Goal: Task Accomplishment & Management: Manage account settings

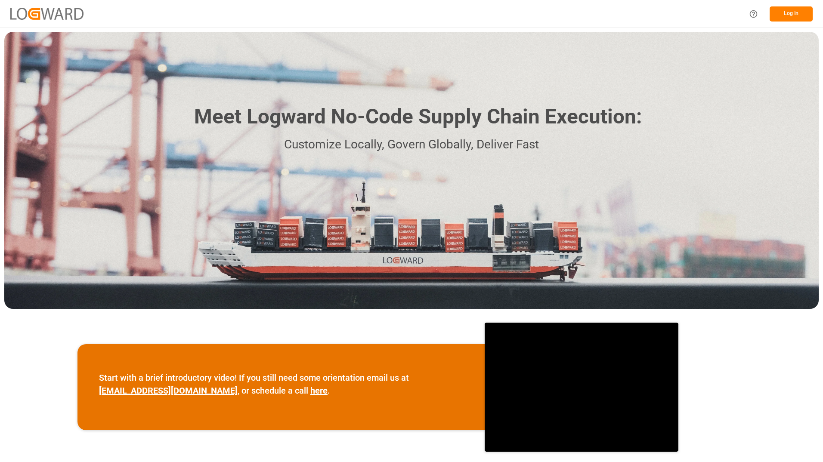
click at [799, 8] on button "Log In" at bounding box center [791, 13] width 43 height 15
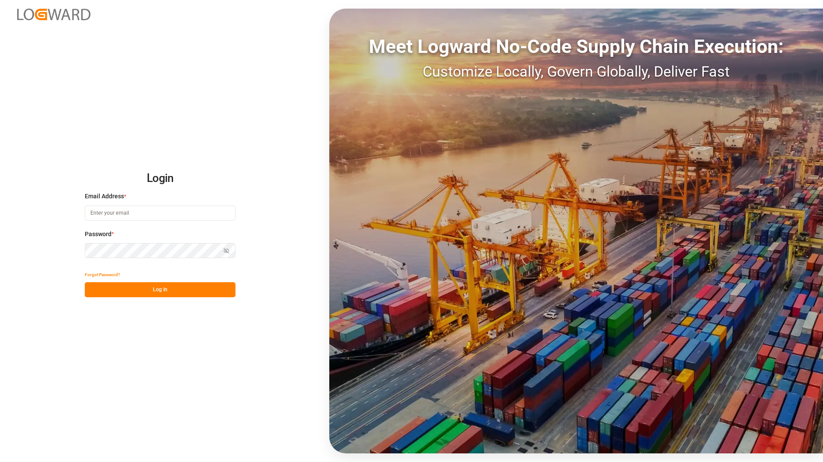
click at [202, 214] on input at bounding box center [160, 213] width 151 height 15
type input "Tessa.faulkner@jamindustriesusa.com"
click at [90, 292] on button "Log In" at bounding box center [160, 289] width 151 height 15
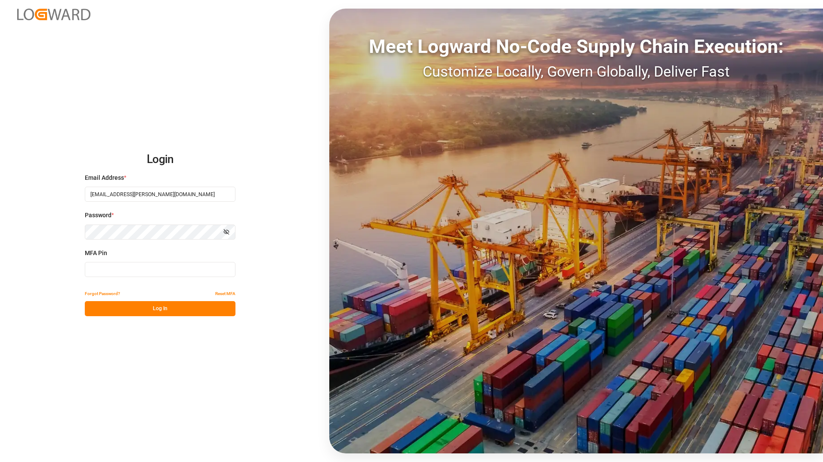
click at [156, 274] on input at bounding box center [160, 269] width 151 height 15
type input "9"
type input "566884"
click at [116, 307] on button "Log In" at bounding box center [160, 308] width 151 height 15
click at [44, 447] on div "Login Email Address * Tessa.faulkner@jamindustriesusa.com Password * Show passw…" at bounding box center [411, 231] width 823 height 462
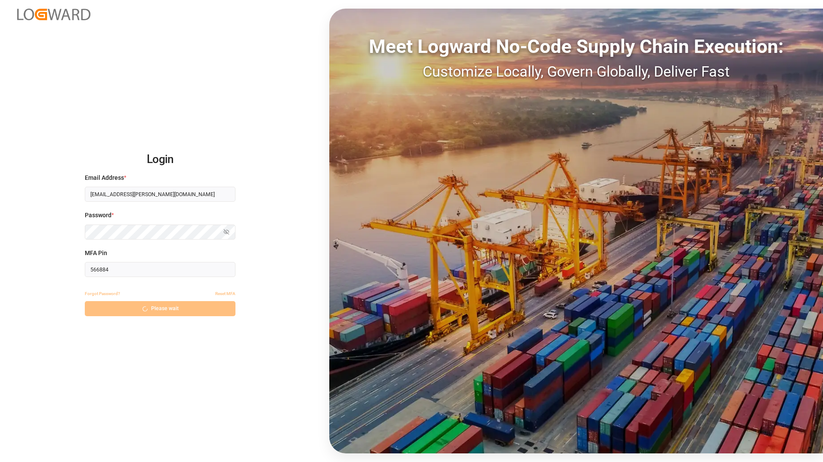
click at [61, 381] on div "Login Email Address * Tessa.faulkner@jamindustriesusa.com Password * Show passw…" at bounding box center [411, 231] width 823 height 462
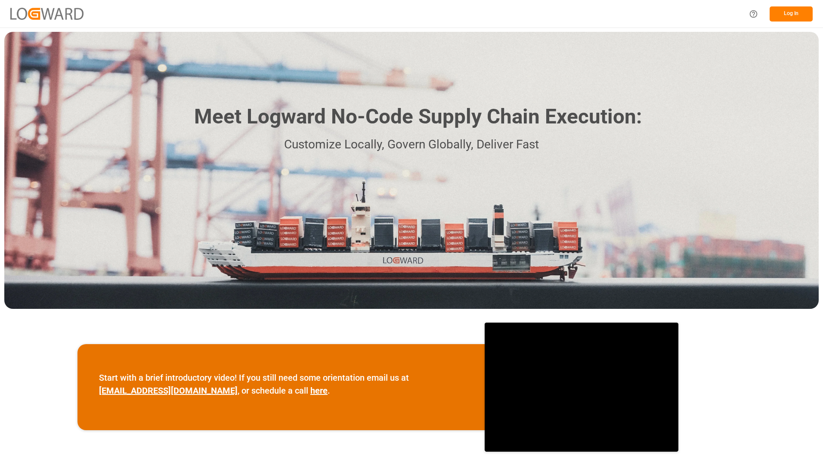
click at [798, 12] on button "Log In" at bounding box center [791, 13] width 43 height 15
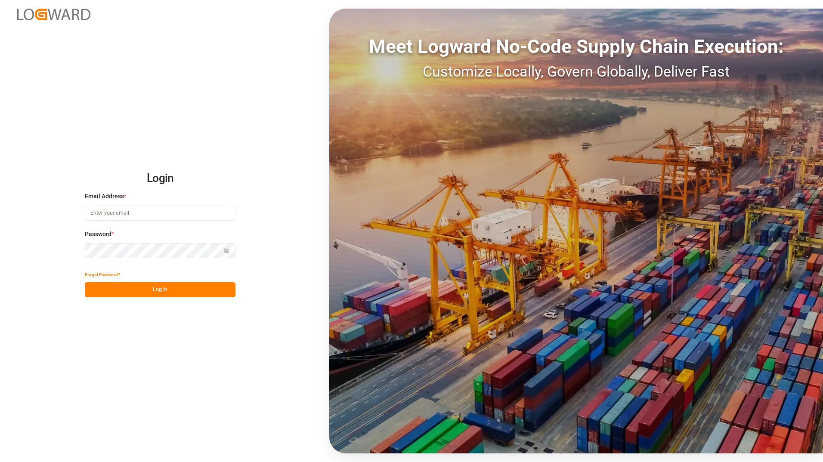
click at [205, 208] on input at bounding box center [160, 213] width 151 height 15
type input "Tessa.faulkner@jamindustriesusa.com"
click at [91, 287] on button "Log In" at bounding box center [160, 289] width 151 height 15
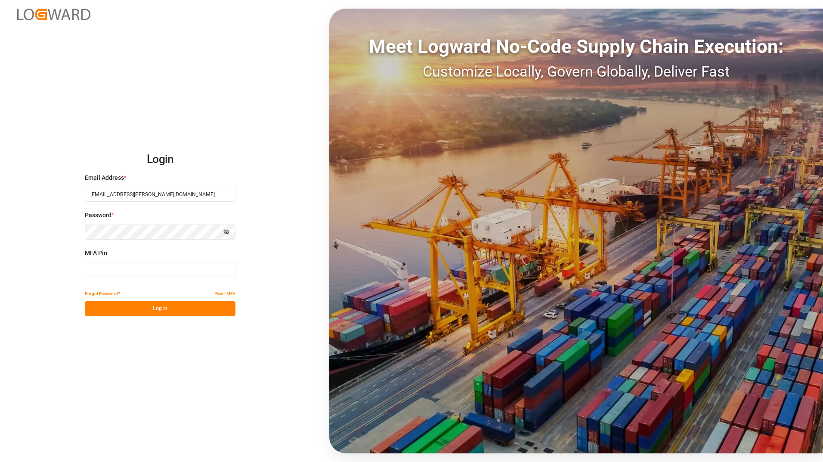
click at [177, 271] on input at bounding box center [160, 269] width 151 height 15
type input "480316"
click at [177, 309] on button "Log In" at bounding box center [160, 308] width 151 height 15
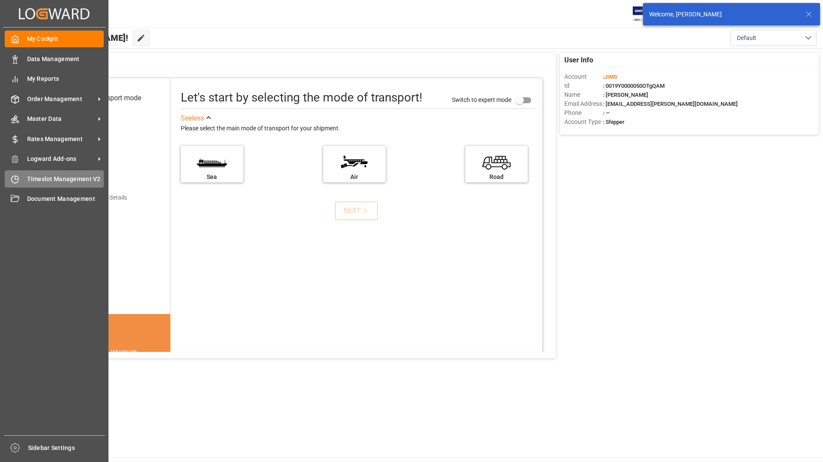
click at [64, 178] on span "Timeslot Management V2" at bounding box center [65, 179] width 77 height 9
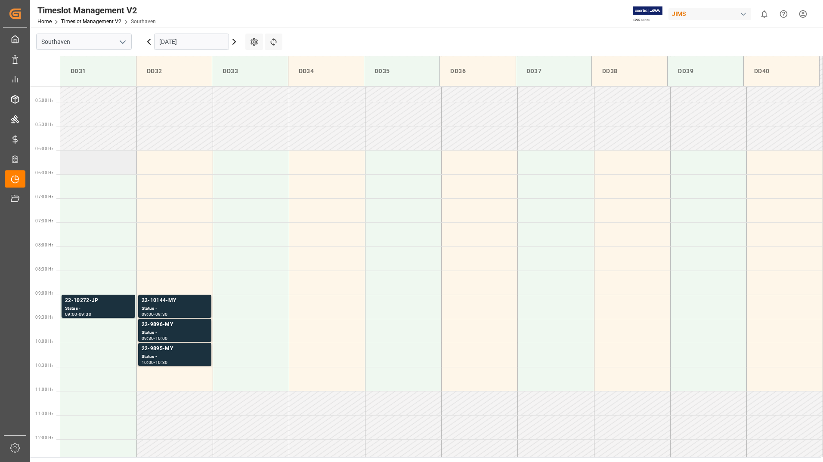
scroll to position [235, 0]
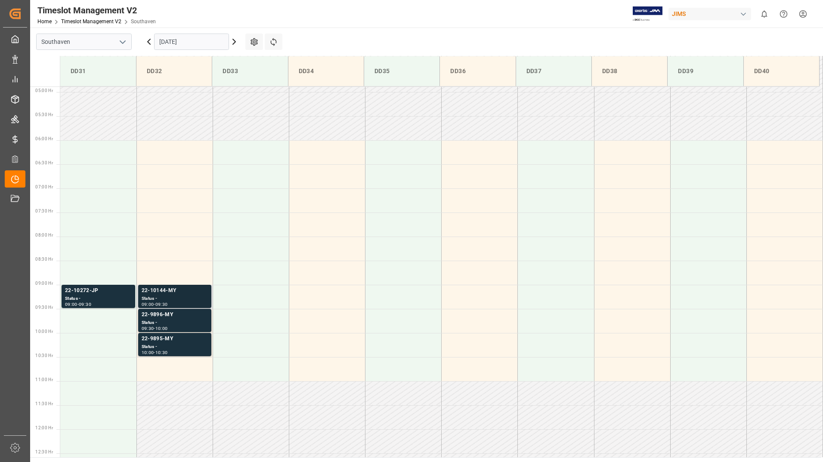
click at [158, 295] on div "22-10144-MY" at bounding box center [175, 291] width 66 height 9
click at [100, 298] on div "Status -" at bounding box center [98, 298] width 67 height 7
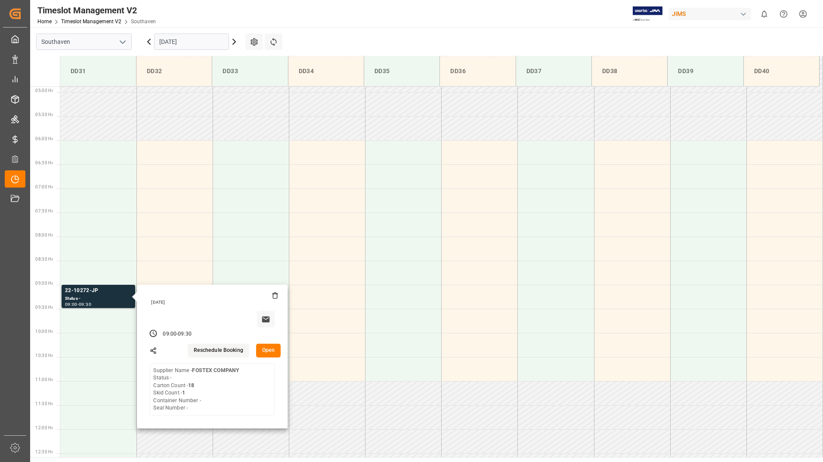
click at [329, 33] on main "Southaven 15-09-2025 Settings Refresh Time Slots DD31 DD32 DD33 DD34 DD35 DD36 …" at bounding box center [425, 243] width 791 height 430
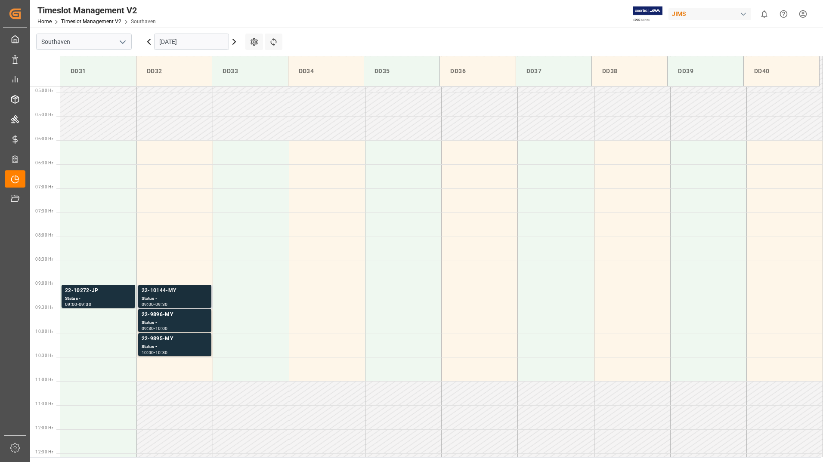
click at [204, 292] on div "22-10144-MY" at bounding box center [175, 291] width 66 height 9
click at [173, 323] on div "Status -" at bounding box center [175, 322] width 66 height 7
click at [205, 344] on div "Status -" at bounding box center [175, 347] width 66 height 7
click at [101, 297] on div "Status -" at bounding box center [98, 298] width 67 height 7
click at [335, 19] on div "Timeslot Management V2 Home Timeslot Management V2 Southaven JIMS 0 Notificatio…" at bounding box center [423, 14] width 799 height 28
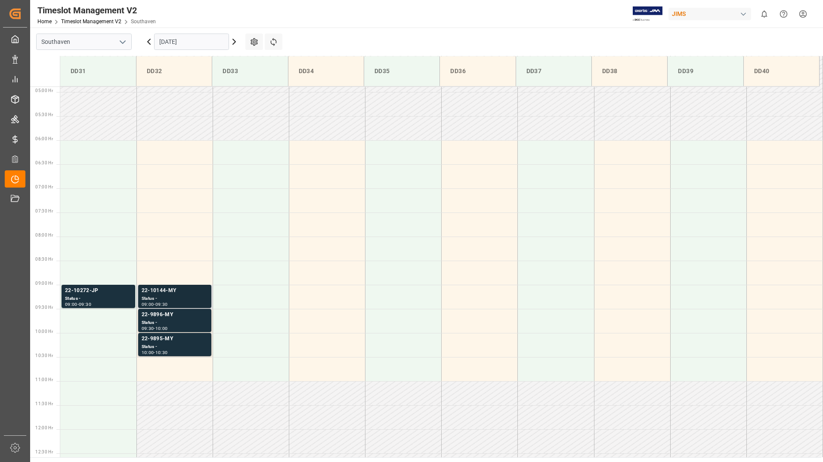
click at [178, 292] on div "22-10144-MY" at bounding box center [175, 291] width 66 height 9
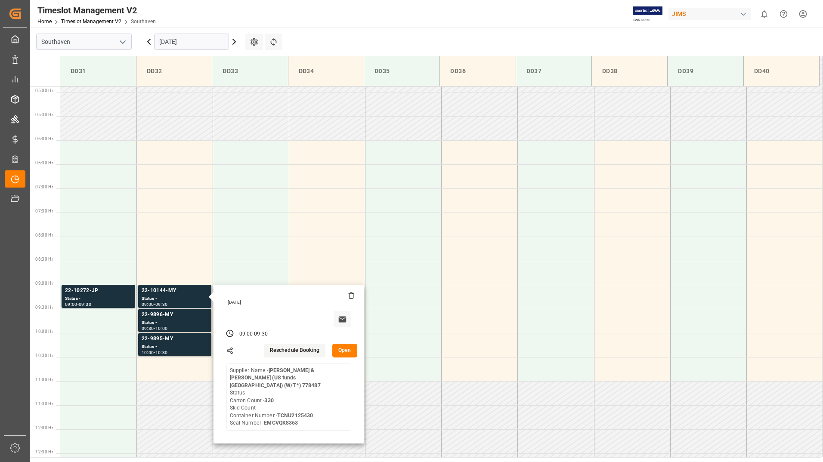
click at [342, 350] on button "Open" at bounding box center [344, 351] width 25 height 14
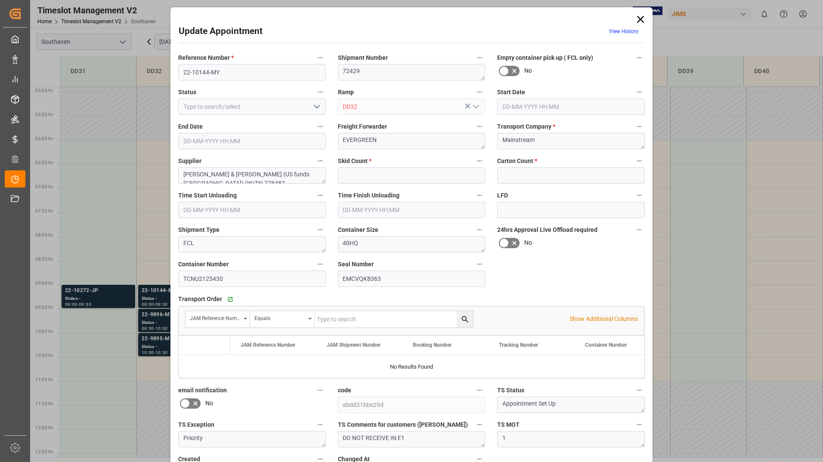
type input "0"
type input "330"
type input "15-09-2025 09:00"
type input "15-09-2025 09:30"
type input "11-09-2025 14:55"
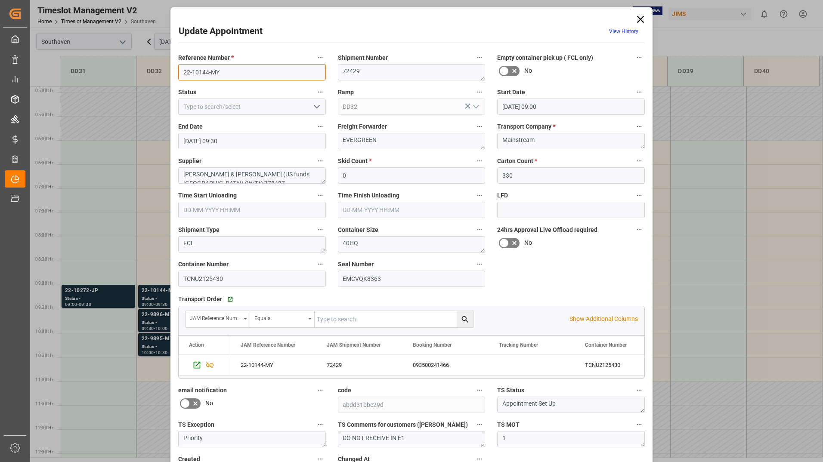
drag, startPoint x: 180, startPoint y: 71, endPoint x: 214, endPoint y: 73, distance: 34.5
click at [228, 68] on input "22-10144-MY" at bounding box center [252, 72] width 148 height 16
drag, startPoint x: 180, startPoint y: 277, endPoint x: 225, endPoint y: 277, distance: 45.6
click at [225, 277] on input "TCNU2125430" at bounding box center [252, 279] width 148 height 16
click at [642, 18] on icon at bounding box center [641, 19] width 12 height 12
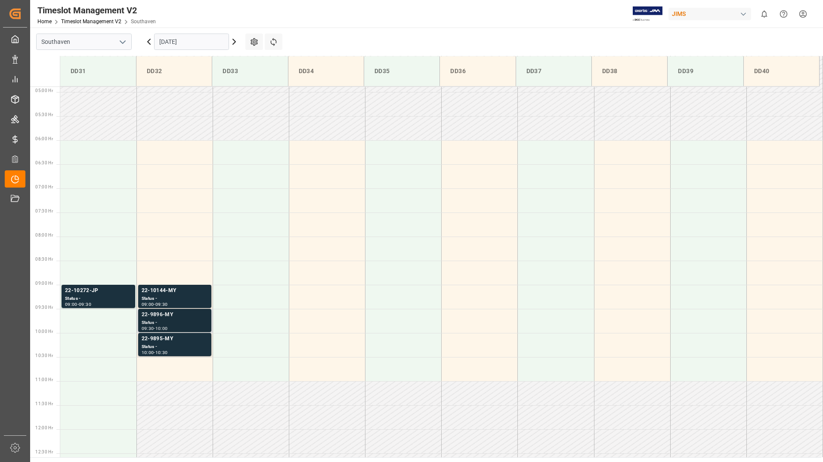
click at [177, 324] on div "Status -" at bounding box center [175, 322] width 66 height 7
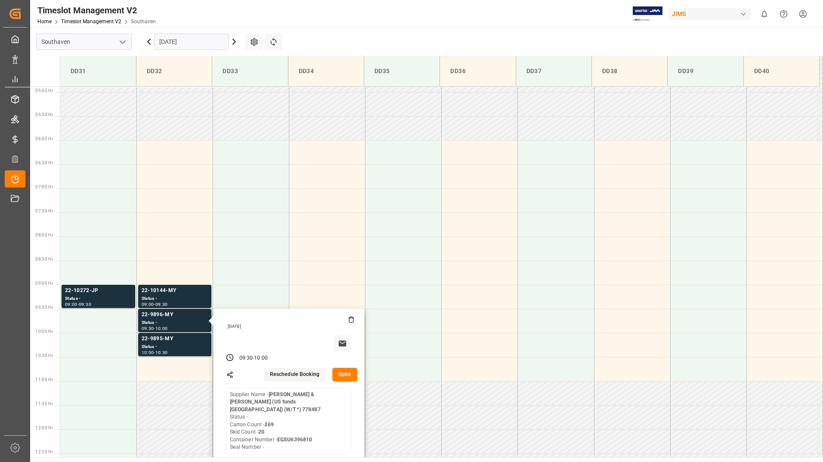
click at [337, 372] on button "Open" at bounding box center [344, 375] width 25 height 14
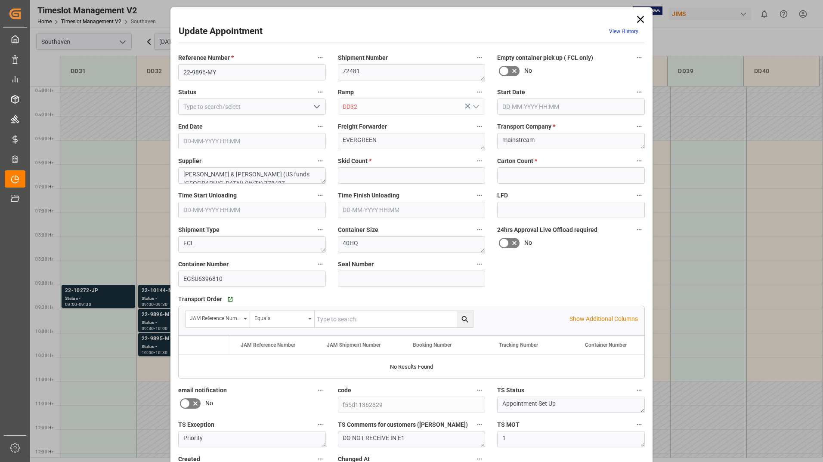
type input "20"
type input "369"
type input "15-09-2025 09:30"
type input "15-09-2025 10:00"
type input "11-09-2025 14:45"
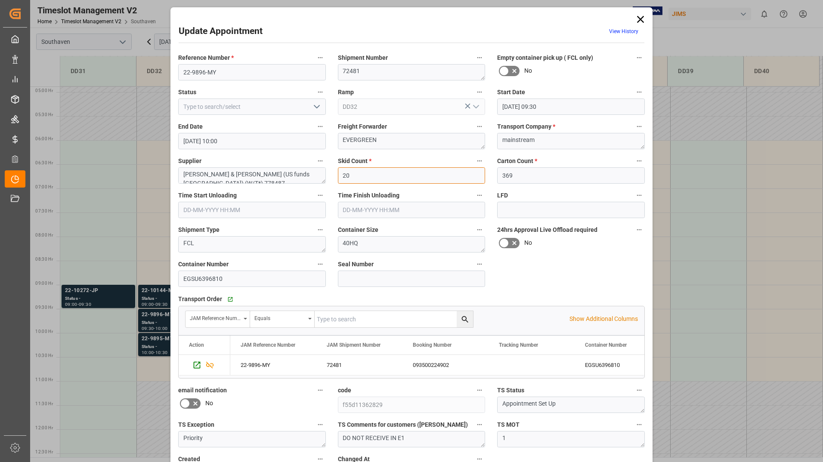
click at [357, 176] on input "20" at bounding box center [412, 175] width 148 height 16
drag, startPoint x: 179, startPoint y: 70, endPoint x: 215, endPoint y: 71, distance: 35.8
click at [215, 71] on input "22-9896-MY" at bounding box center [252, 72] width 148 height 16
drag, startPoint x: 181, startPoint y: 281, endPoint x: 223, endPoint y: 280, distance: 42.2
click at [223, 280] on input "EGSU6396810" at bounding box center [252, 279] width 148 height 16
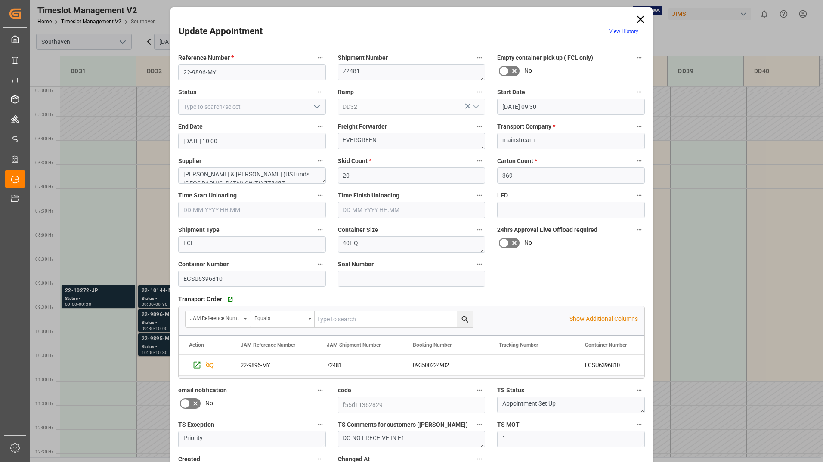
click at [562, 274] on div "Reference Number * 22-9896-MY Shipment Number 72481 Empty container pick up ( F…" at bounding box center [411, 267] width 479 height 436
click at [639, 16] on icon at bounding box center [641, 19] width 12 height 12
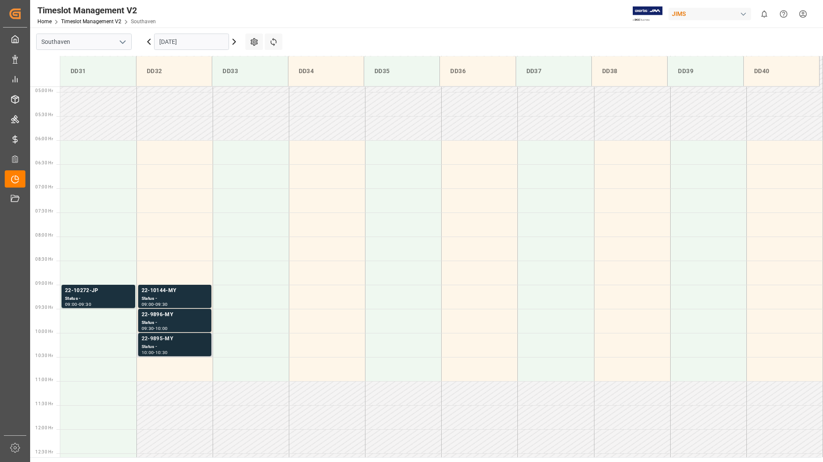
click at [173, 341] on div "22-9895-MY" at bounding box center [175, 339] width 66 height 9
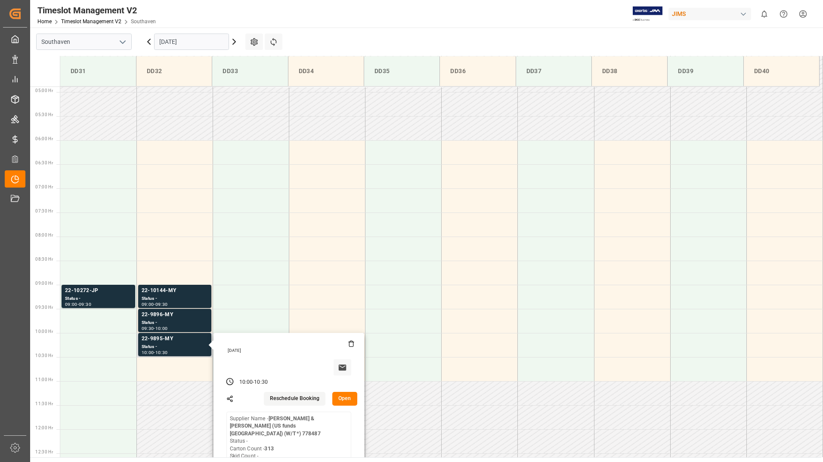
click at [344, 399] on button "Open" at bounding box center [344, 399] width 25 height 14
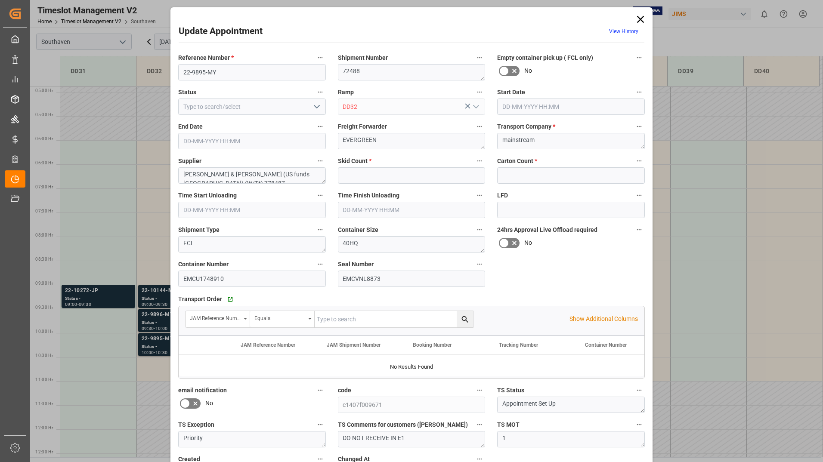
type input "0"
type input "313"
type input "15-09-2025 10:00"
type input "15-09-2025 10:30"
type input "11-09-2025 14:42"
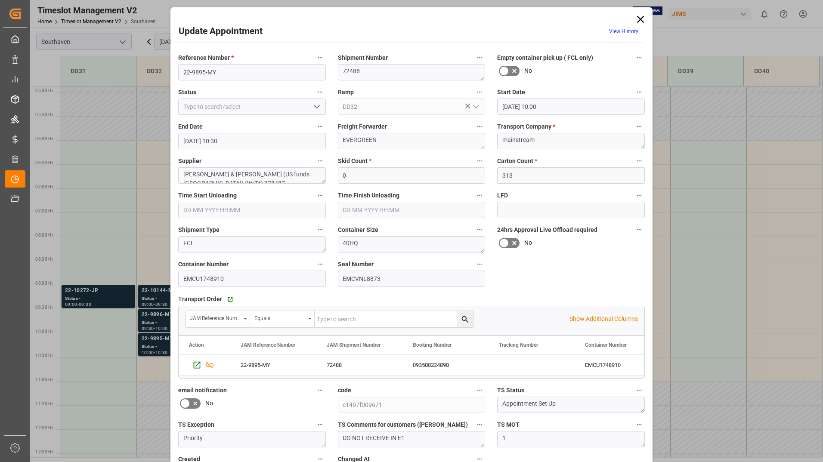
click at [640, 17] on icon at bounding box center [641, 19] width 12 height 12
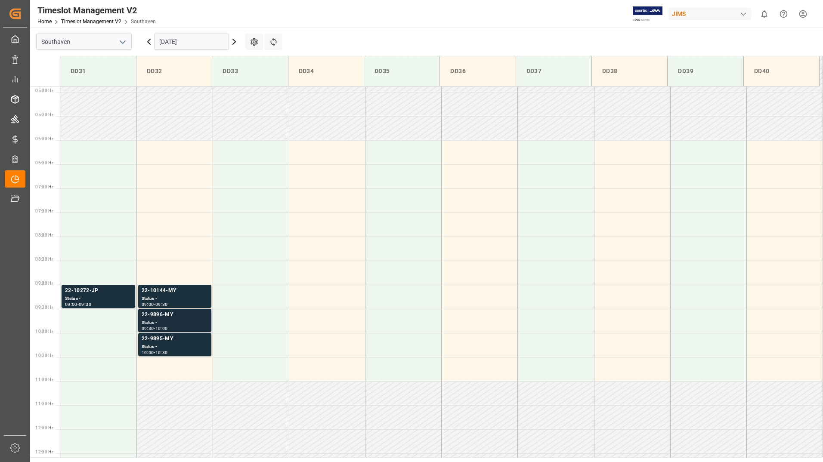
click at [159, 314] on div "22-9896-MY" at bounding box center [175, 315] width 66 height 9
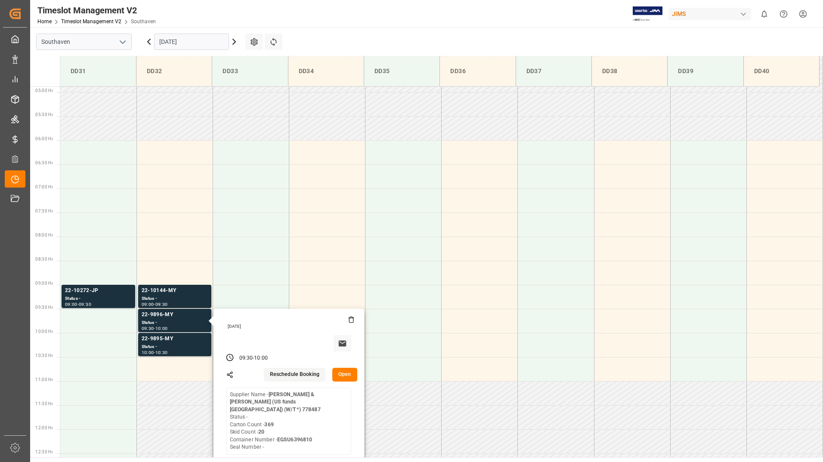
click at [343, 372] on button "Open" at bounding box center [344, 375] width 25 height 14
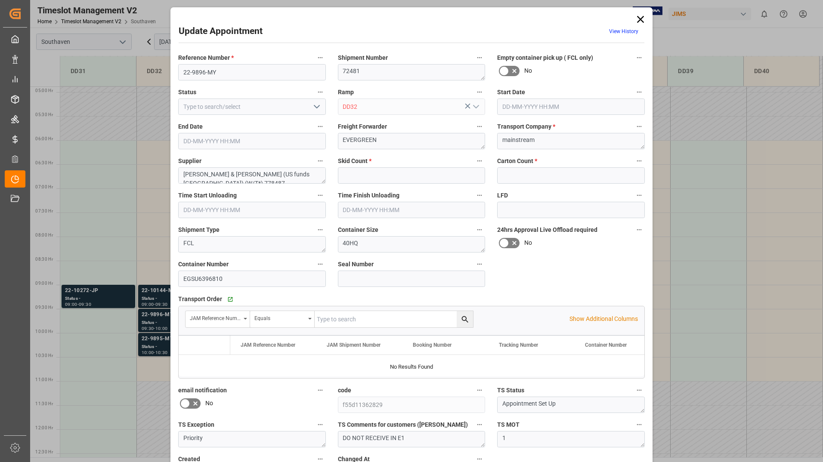
type input "20"
type input "369"
type input "15-09-2025 09:30"
type input "15-09-2025 10:00"
type input "11-09-2025 14:45"
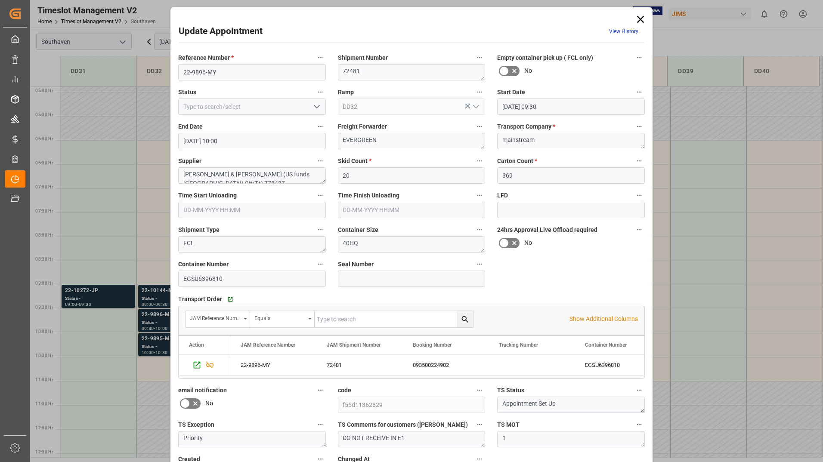
click at [637, 18] on icon at bounding box center [641, 19] width 12 height 12
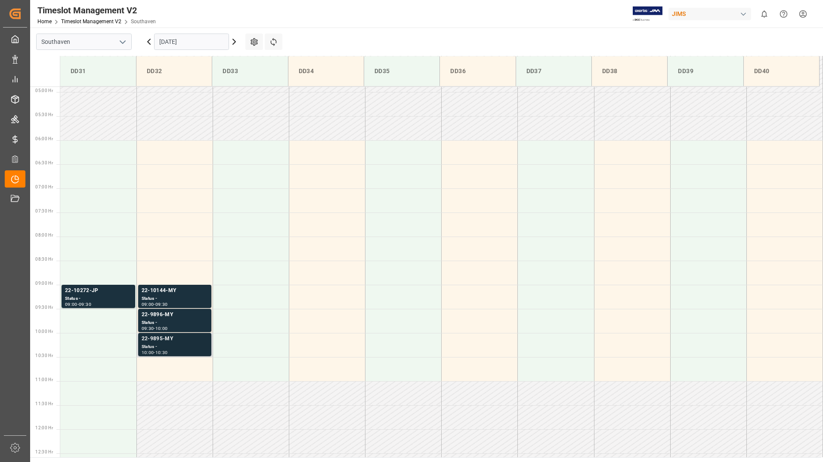
click at [164, 339] on div "22-9895-MY" at bounding box center [175, 339] width 66 height 9
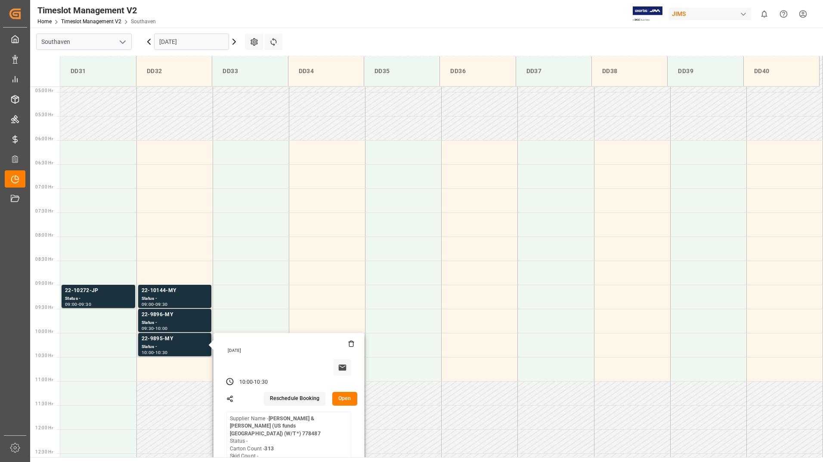
click at [344, 401] on button "Open" at bounding box center [344, 399] width 25 height 14
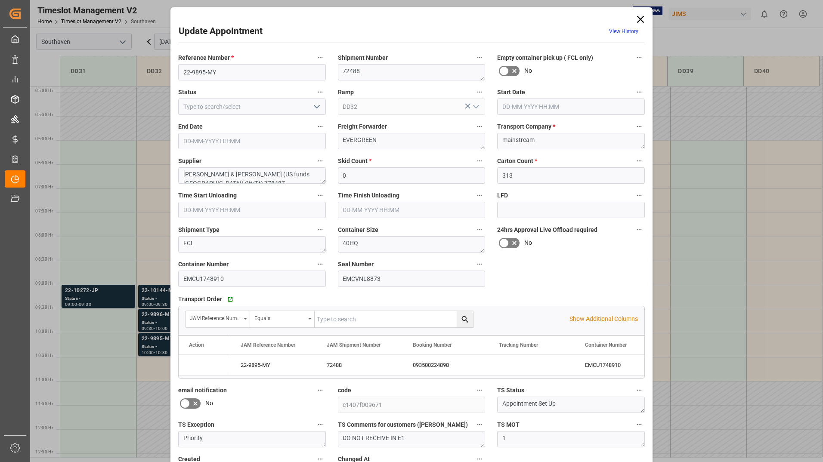
type input "15-09-2025 10:00"
type input "15-09-2025 10:30"
type input "11-09-2025 14:42"
drag, startPoint x: 182, startPoint y: 74, endPoint x: 220, endPoint y: 71, distance: 38.8
click at [220, 71] on input "22-9895-MY" at bounding box center [252, 72] width 148 height 16
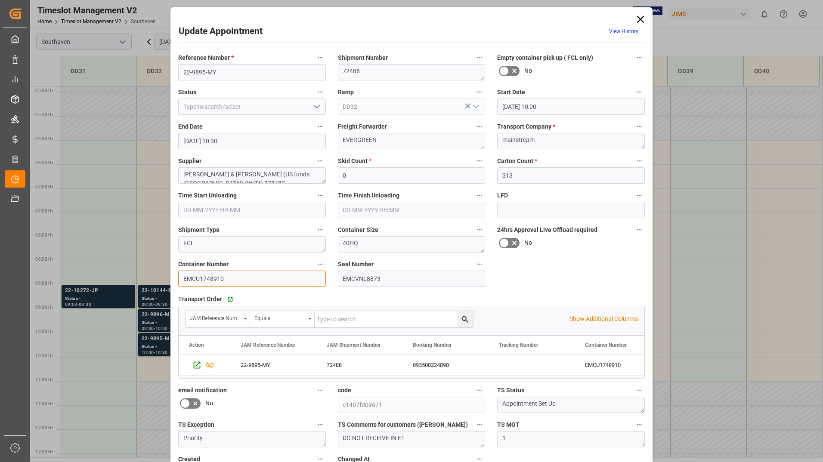
drag, startPoint x: 180, startPoint y: 279, endPoint x: 226, endPoint y: 276, distance: 47.0
click at [226, 276] on input "EMCU1748910" at bounding box center [252, 279] width 148 height 16
click at [644, 15] on icon at bounding box center [641, 19] width 12 height 12
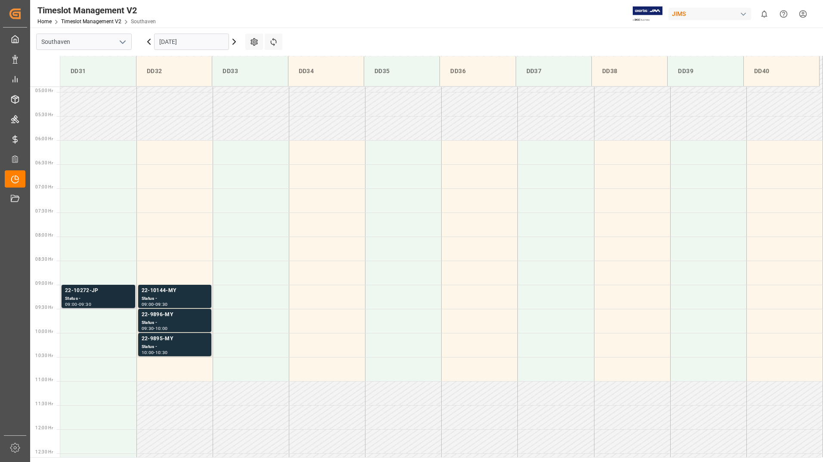
click at [90, 287] on div "22-10272-JP" at bounding box center [98, 291] width 67 height 9
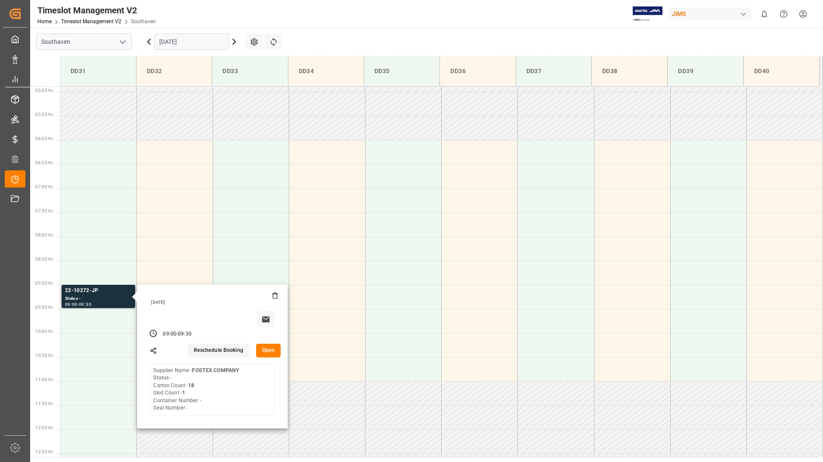
click at [268, 348] on button "Open" at bounding box center [268, 351] width 25 height 14
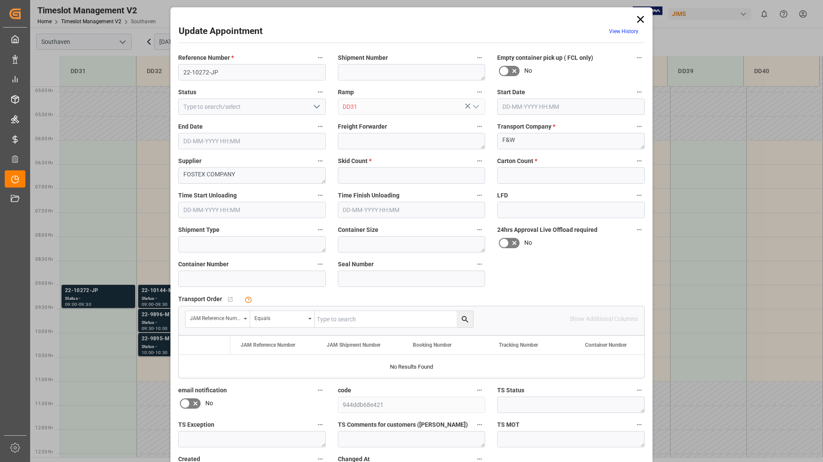
type input "1"
type input "18"
type input "15-09-2025 09:00"
type input "15-09-2025 09:30"
type input "12-09-2025 20:24"
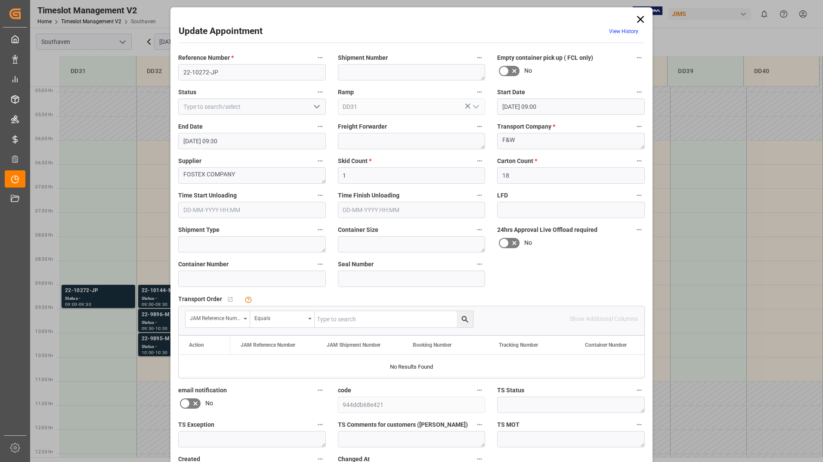
click at [359, 320] on input "text" at bounding box center [394, 319] width 158 height 16
type input "22-10272-jp"
click at [468, 319] on button "search button" at bounding box center [465, 319] width 16 height 16
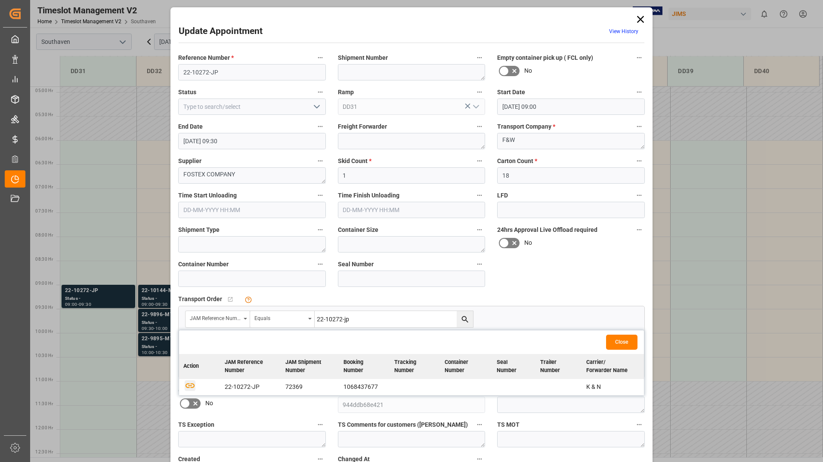
click at [189, 385] on icon "button" at bounding box center [190, 385] width 11 height 11
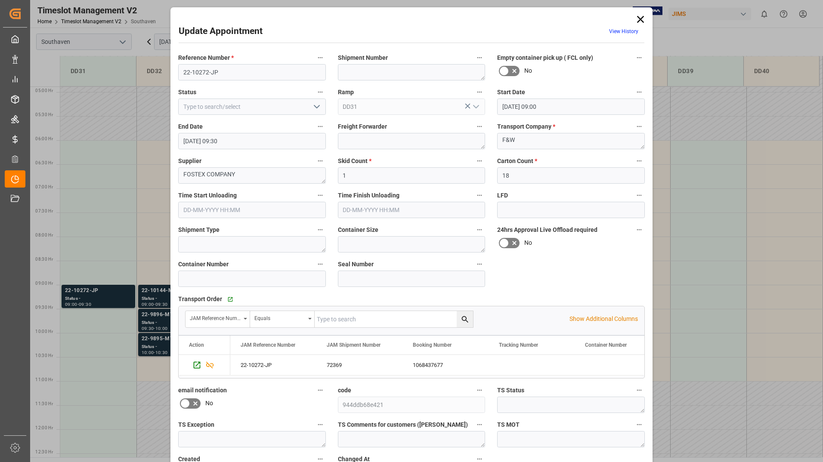
scroll to position [64, 0]
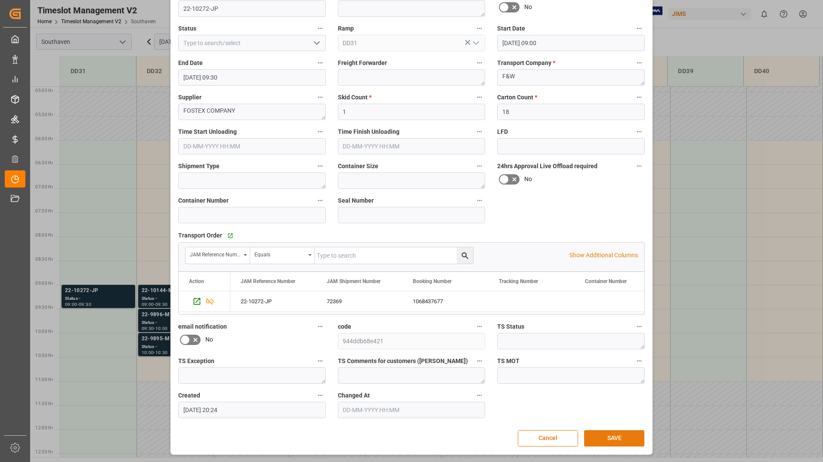
click at [603, 435] on button "SAVE" at bounding box center [614, 438] width 60 height 16
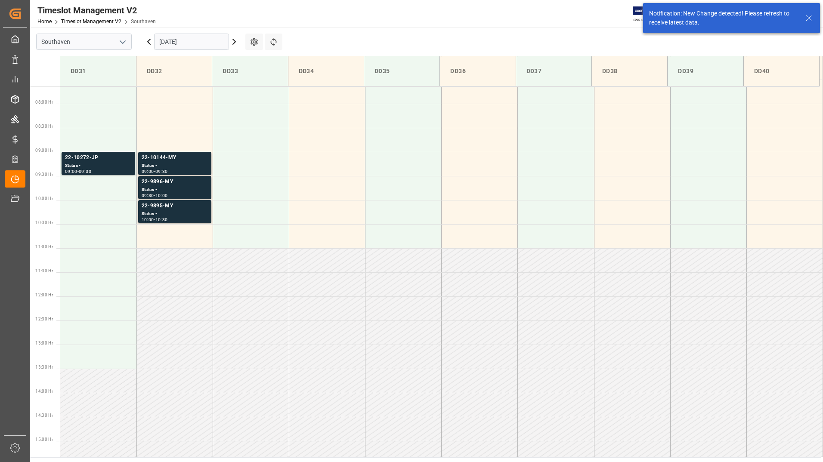
scroll to position [380, 0]
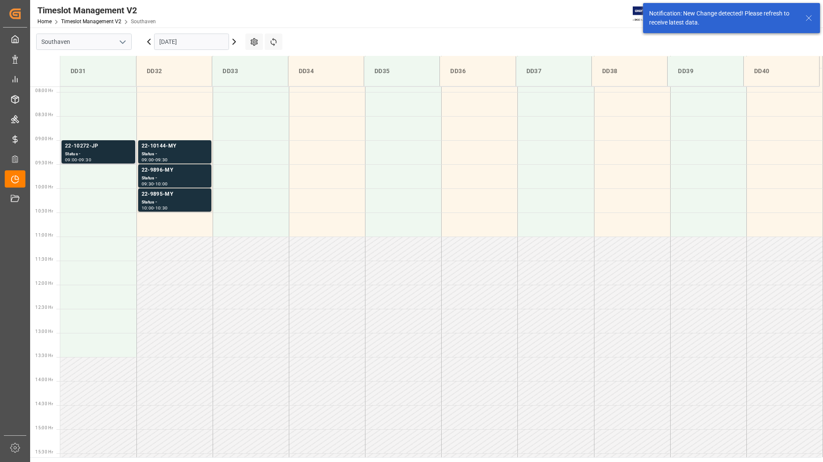
click at [115, 143] on div "22-10272-JP" at bounding box center [98, 146] width 67 height 9
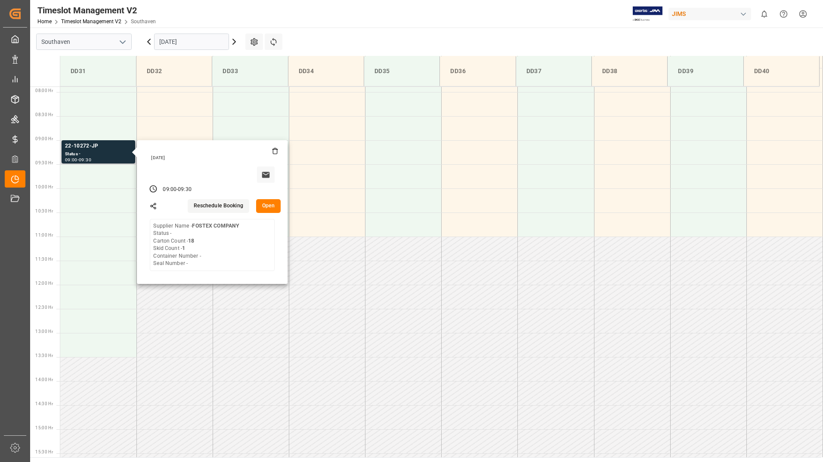
click at [271, 203] on button "Open" at bounding box center [268, 206] width 25 height 14
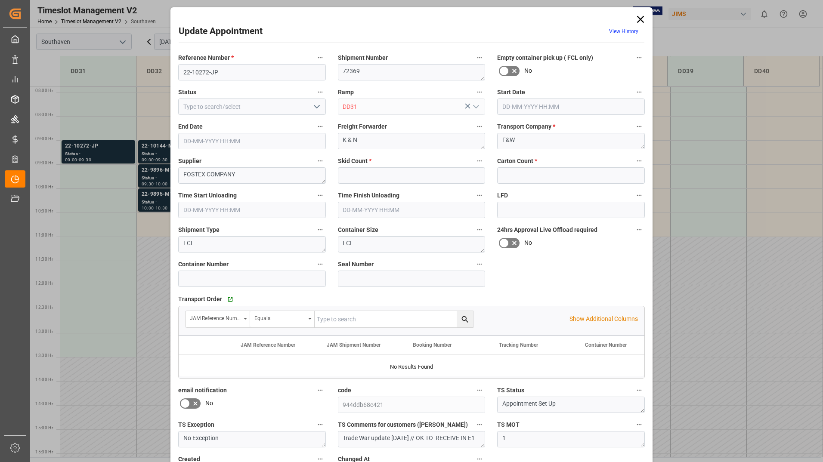
type input "1"
type input "18"
type input "15-09-2025 09:00"
type input "15-09-2025 09:30"
type input "12-09-2025 20:24"
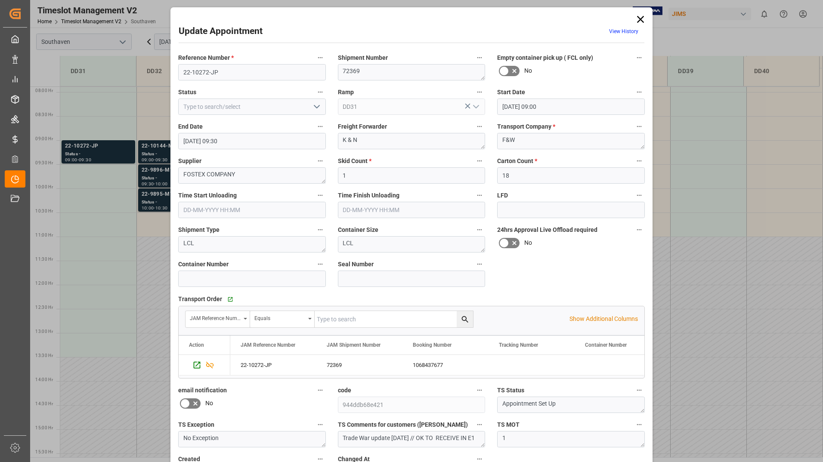
click at [639, 18] on icon at bounding box center [641, 19] width 12 height 12
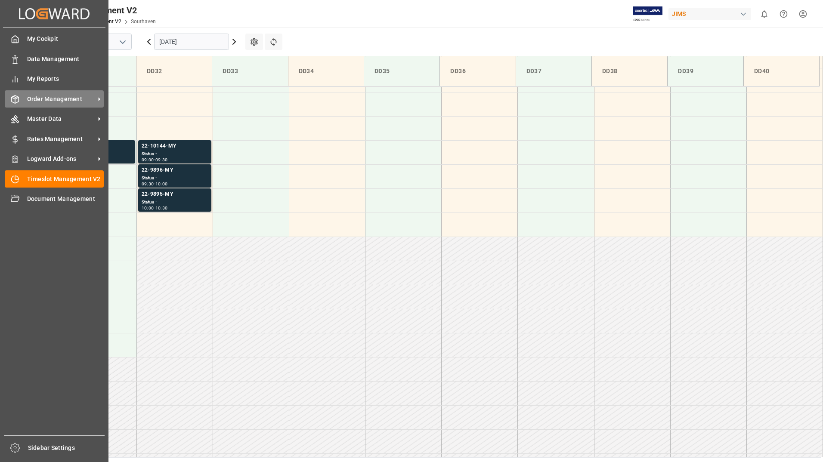
click at [52, 102] on span "Order Management" at bounding box center [61, 99] width 68 height 9
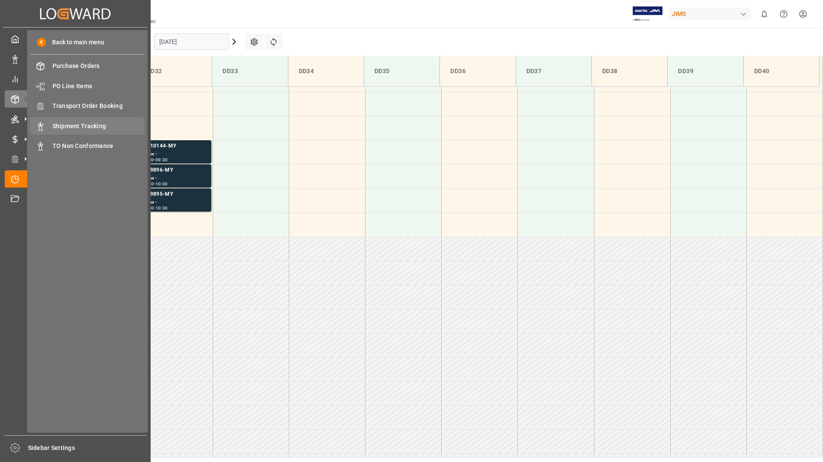
click at [65, 122] on span "Shipment Tracking" at bounding box center [99, 126] width 93 height 9
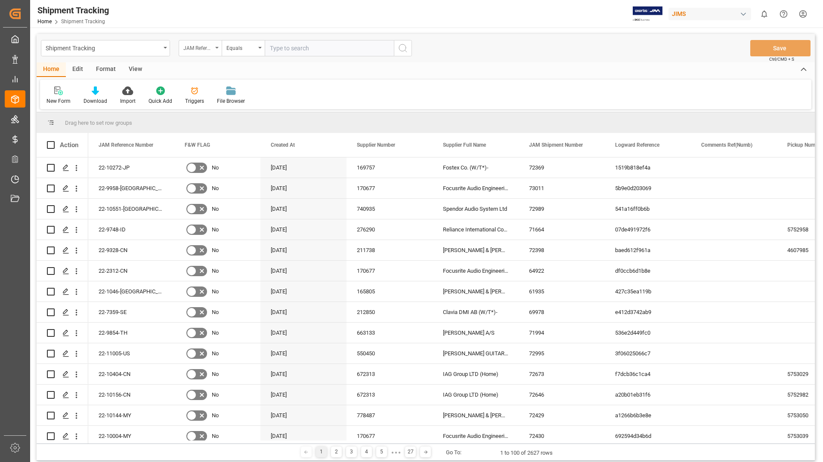
click at [217, 48] on icon "open menu" at bounding box center [216, 48] width 3 height 2
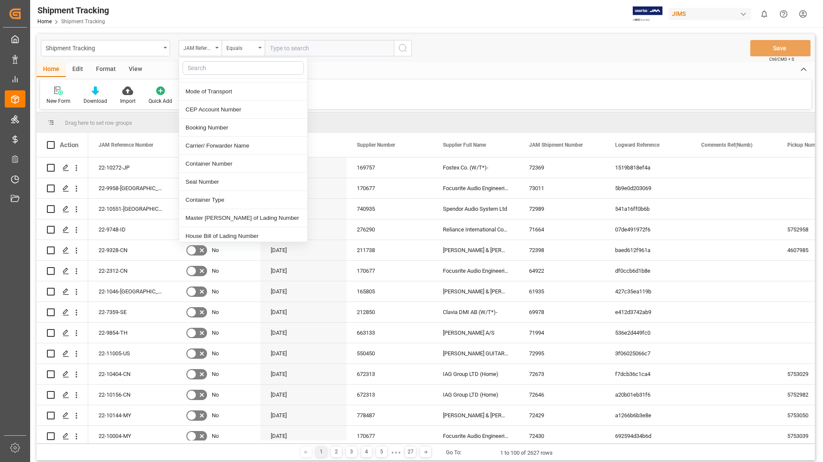
scroll to position [301, 0]
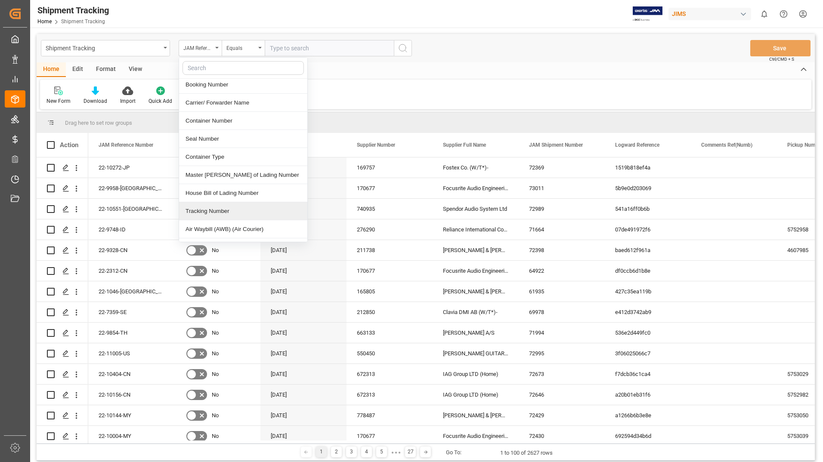
click at [220, 202] on div "Tracking Number" at bounding box center [243, 211] width 128 height 18
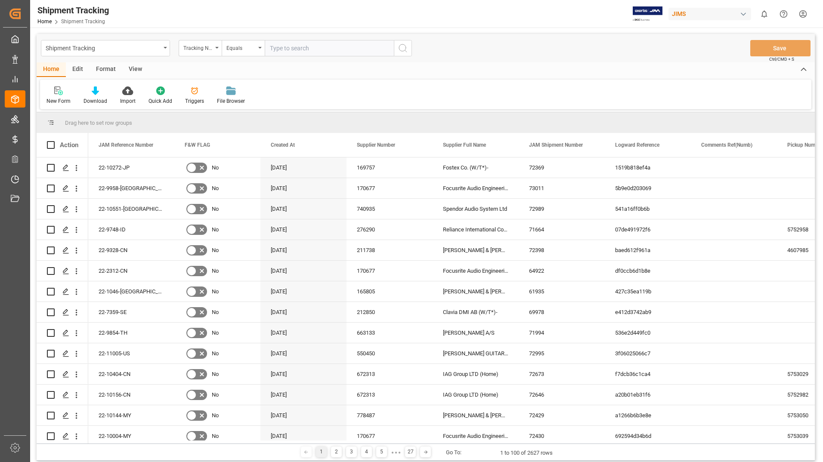
click at [319, 46] on input "text" at bounding box center [329, 48] width 129 height 16
type input "5453990964"
click at [399, 50] on icon "search button" at bounding box center [403, 48] width 10 height 10
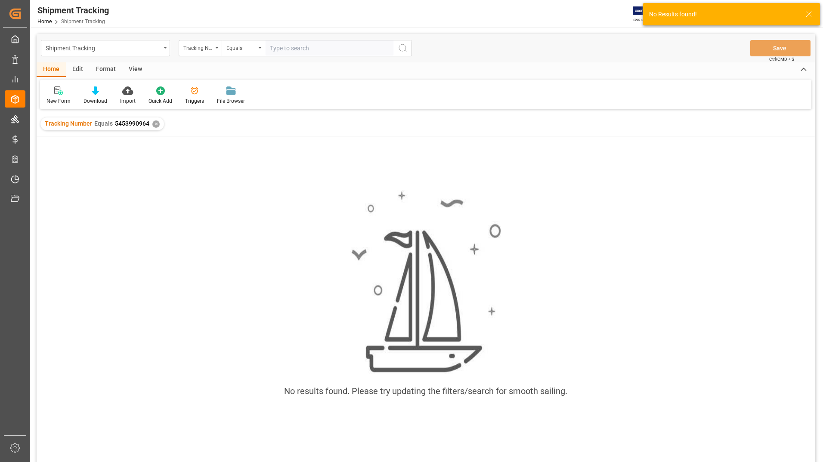
click at [154, 123] on div "✕" at bounding box center [155, 124] width 7 height 7
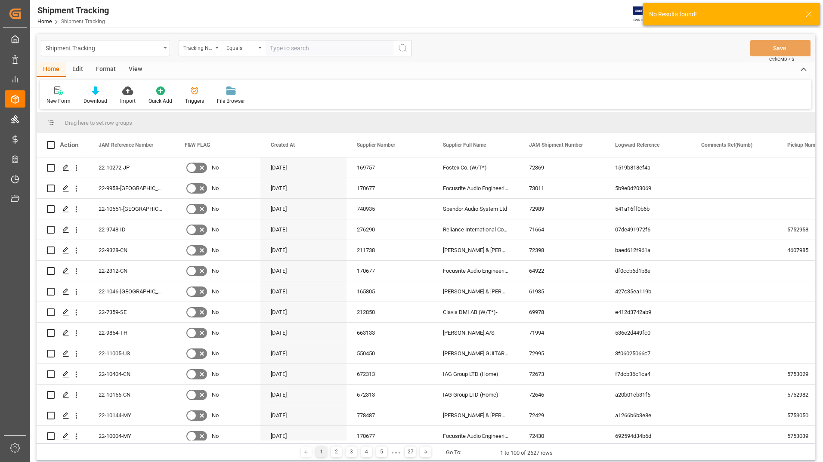
click at [310, 46] on input "text" at bounding box center [329, 48] width 129 height 16
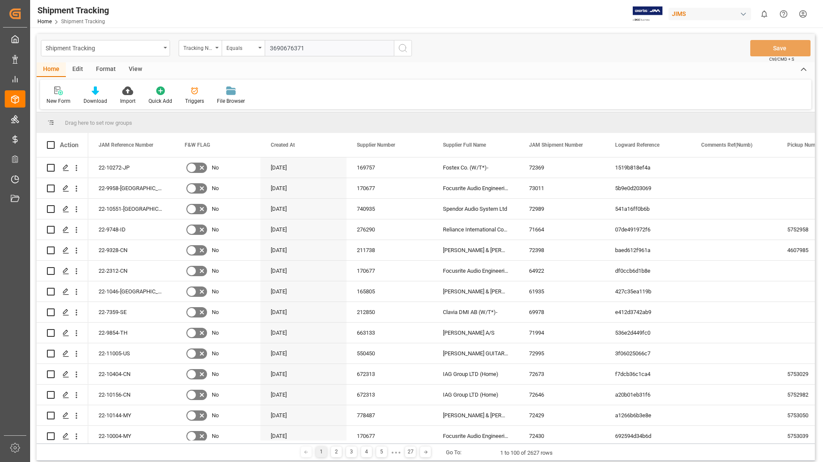
type input "3690676371"
click at [400, 50] on icon "search button" at bounding box center [403, 48] width 10 height 10
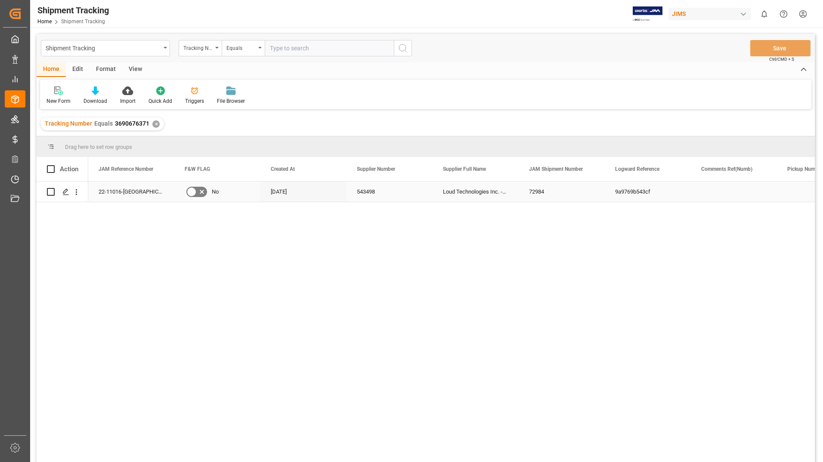
click at [50, 192] on input "Press Space to toggle row selection (unchecked)" at bounding box center [51, 192] width 8 height 8
checkbox input "true"
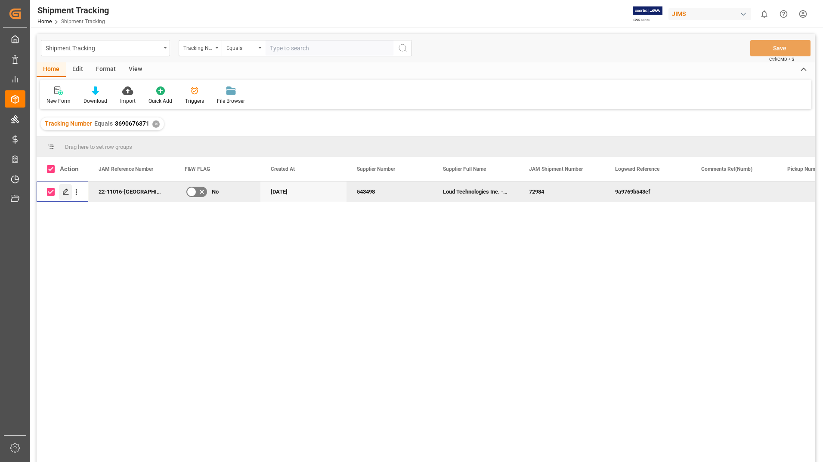
click at [64, 192] on polygon "Press SPACE to deselect this row." at bounding box center [65, 191] width 4 height 4
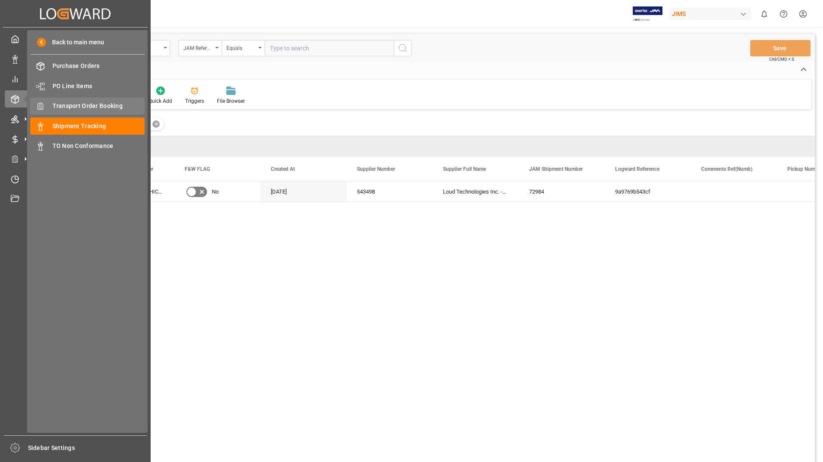
click at [118, 107] on span "Transport Order Booking" at bounding box center [99, 106] width 93 height 9
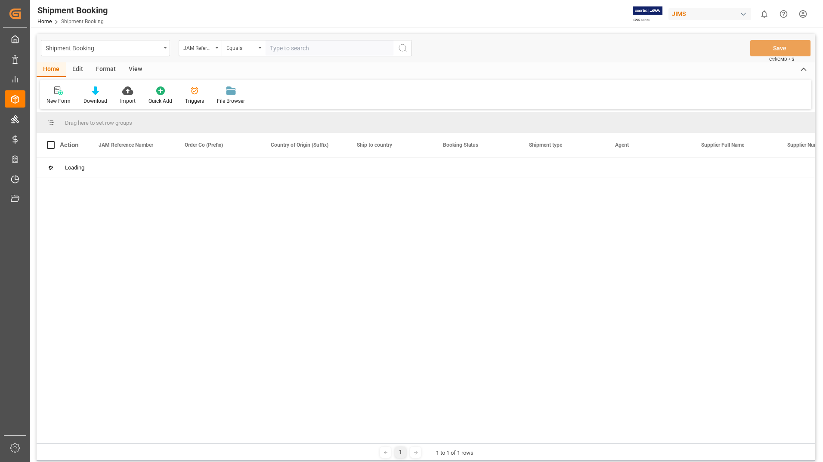
click at [304, 46] on input "text" at bounding box center [329, 48] width 129 height 16
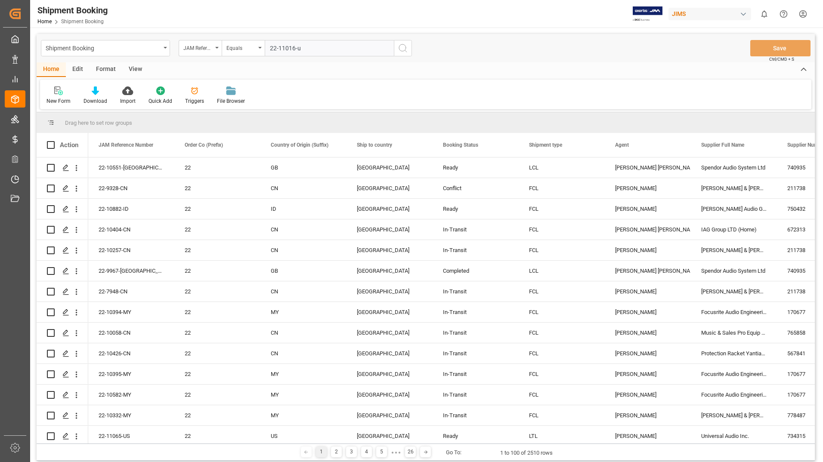
type input "22-11016-us"
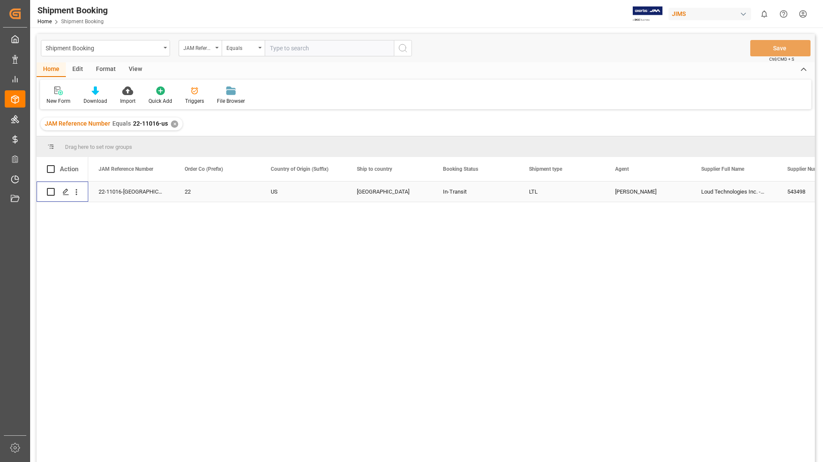
click at [47, 193] on input "Press Space to toggle row selection (unchecked)" at bounding box center [51, 192] width 8 height 8
checkbox input "true"
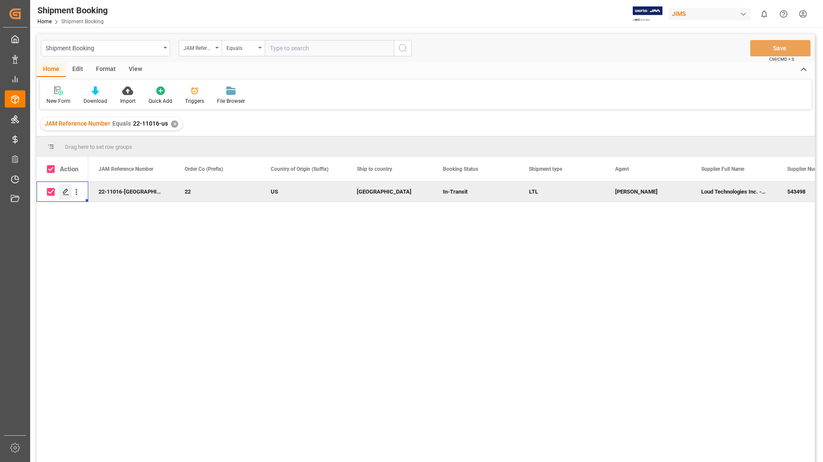
click at [66, 192] on polygon "Press SPACE to deselect this row." at bounding box center [65, 191] width 4 height 4
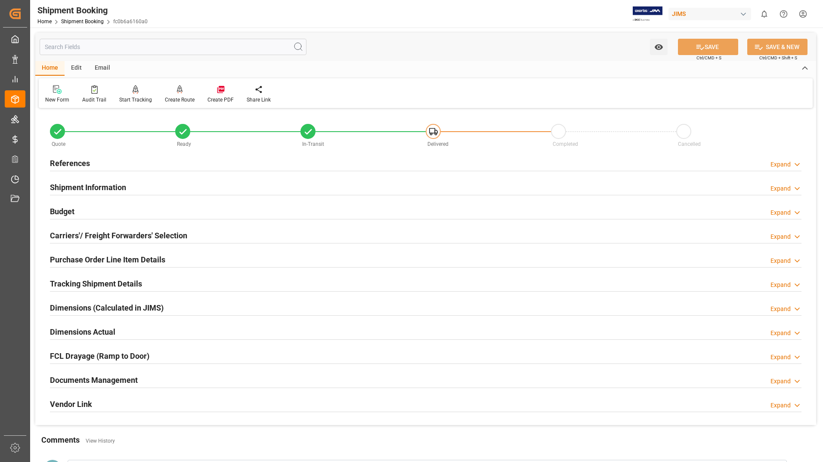
click at [127, 378] on h2 "Documents Management" at bounding box center [94, 381] width 88 height 12
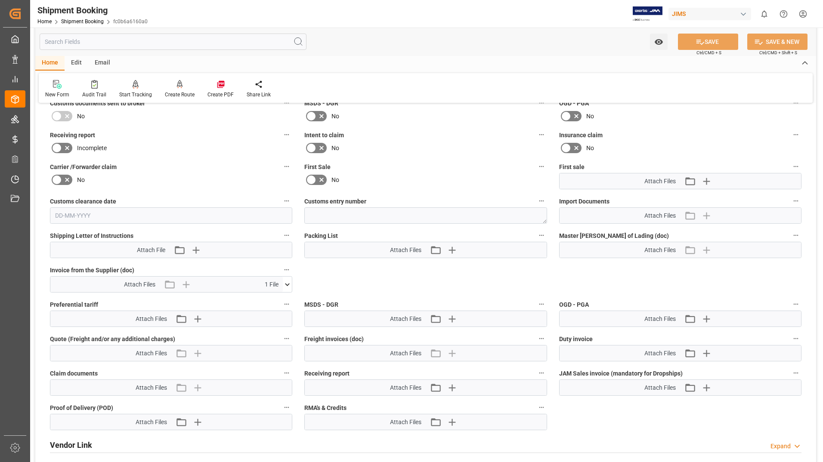
scroll to position [344, 0]
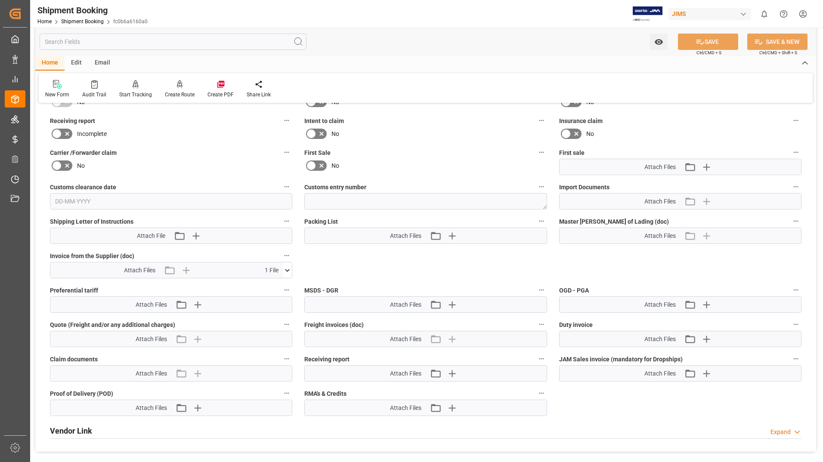
click at [289, 266] on icon at bounding box center [287, 270] width 9 height 9
click at [285, 284] on icon at bounding box center [282, 286] width 9 height 9
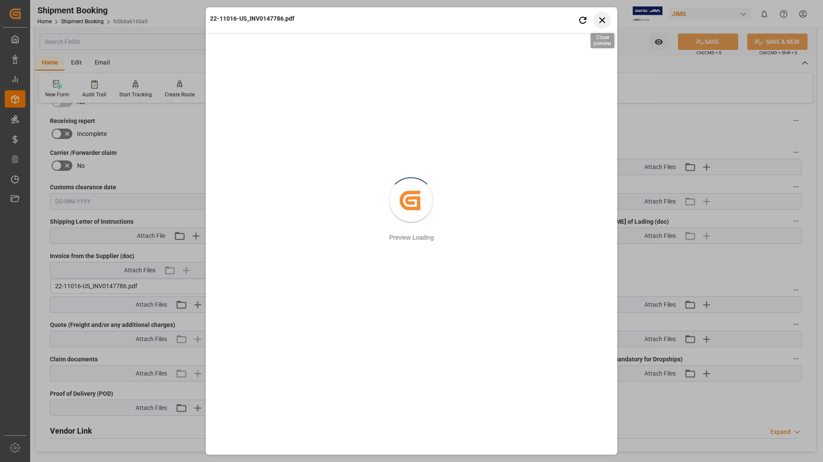
click at [601, 17] on icon "button" at bounding box center [602, 20] width 11 height 11
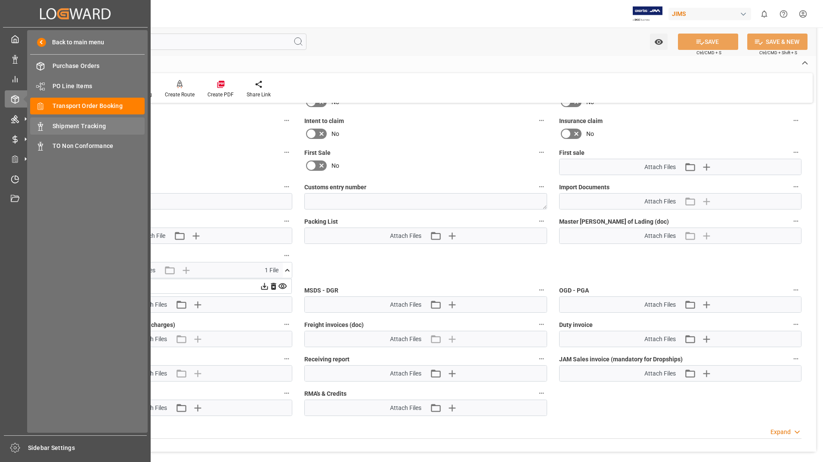
click at [84, 124] on span "Shipment Tracking" at bounding box center [99, 126] width 93 height 9
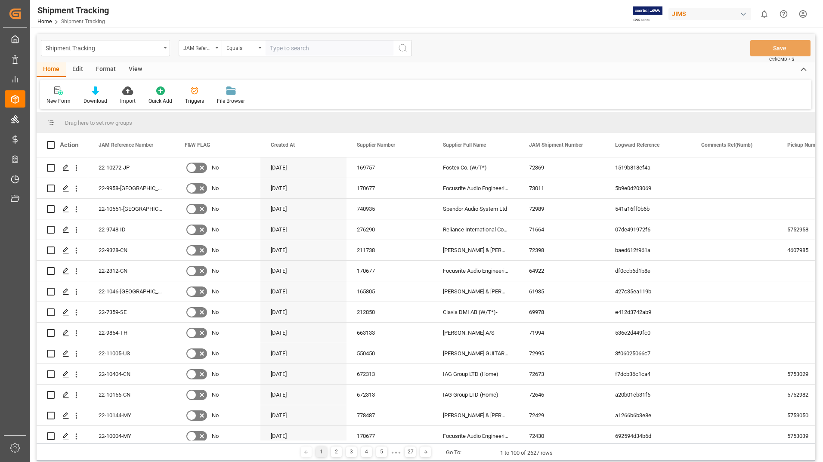
click at [310, 47] on input "text" at bounding box center [329, 48] width 129 height 16
type input "22-11016-us"
click at [406, 49] on icon "search button" at bounding box center [403, 48] width 10 height 10
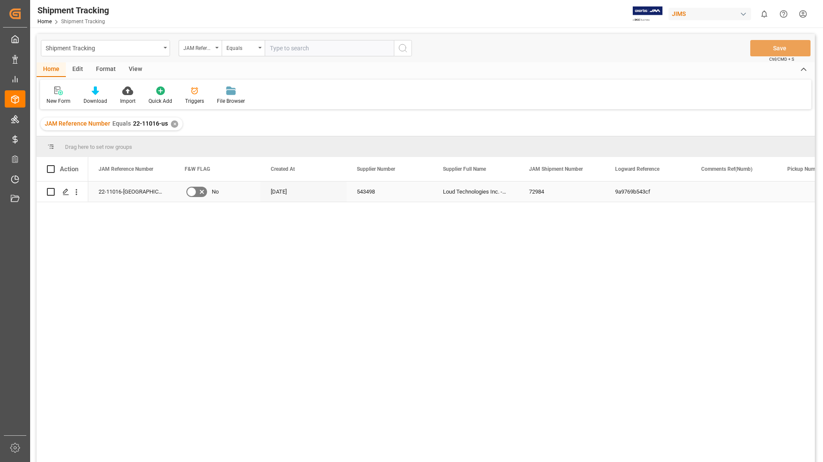
click at [52, 194] on input "Press Space to toggle row selection (unchecked)" at bounding box center [51, 192] width 8 height 8
checkbox input "true"
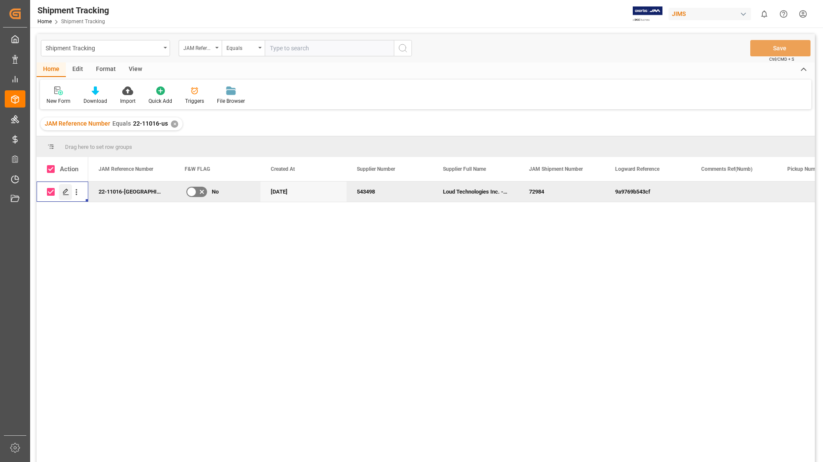
click at [63, 191] on icon "Press SPACE to deselect this row." at bounding box center [65, 192] width 7 height 7
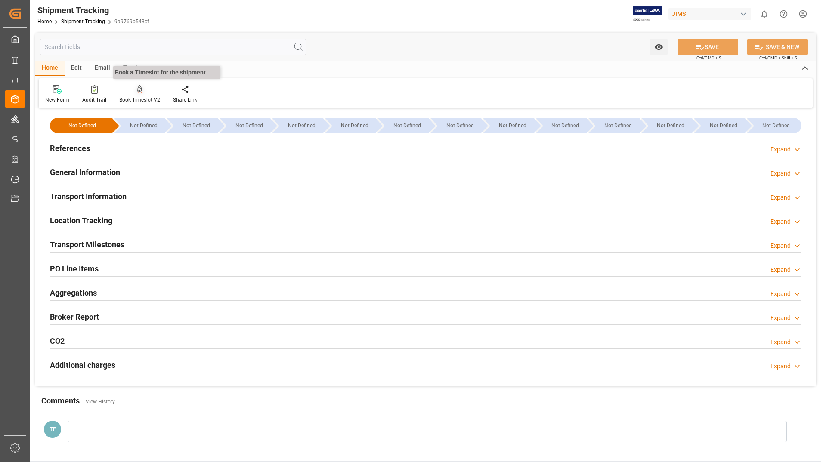
click at [143, 92] on div at bounding box center [139, 89] width 41 height 9
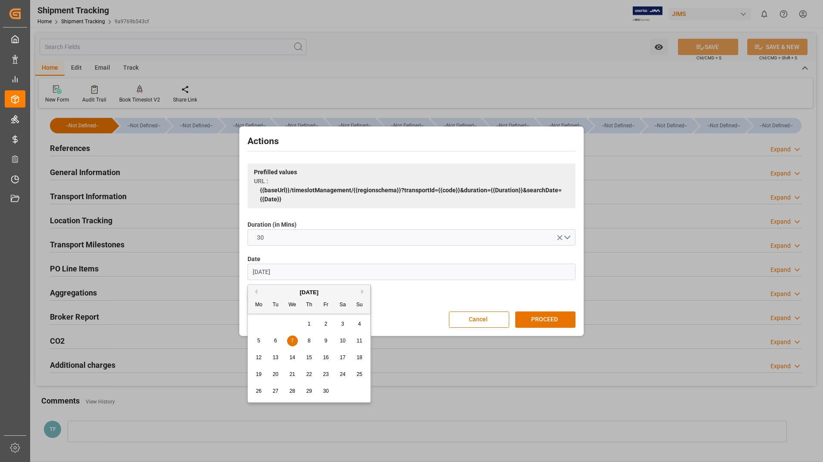
click at [304, 269] on input "07-06-2023" at bounding box center [412, 272] width 328 height 16
click at [363, 291] on button "Next Month" at bounding box center [363, 291] width 5 height 5
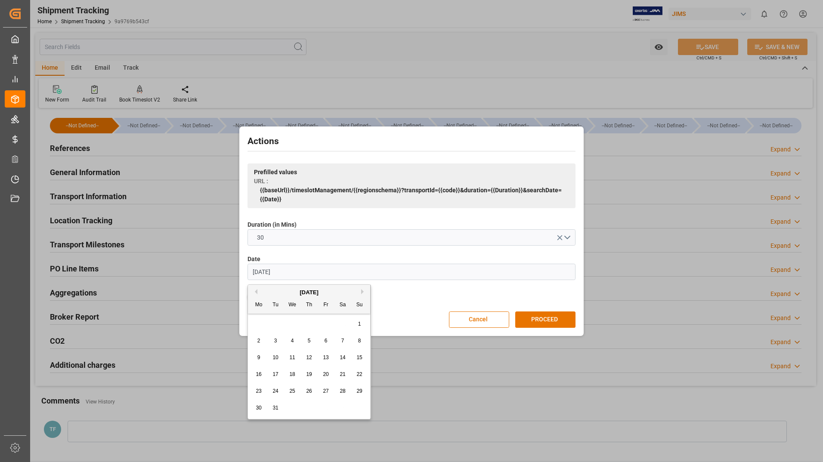
click at [363, 291] on button "Next Month" at bounding box center [363, 291] width 5 height 5
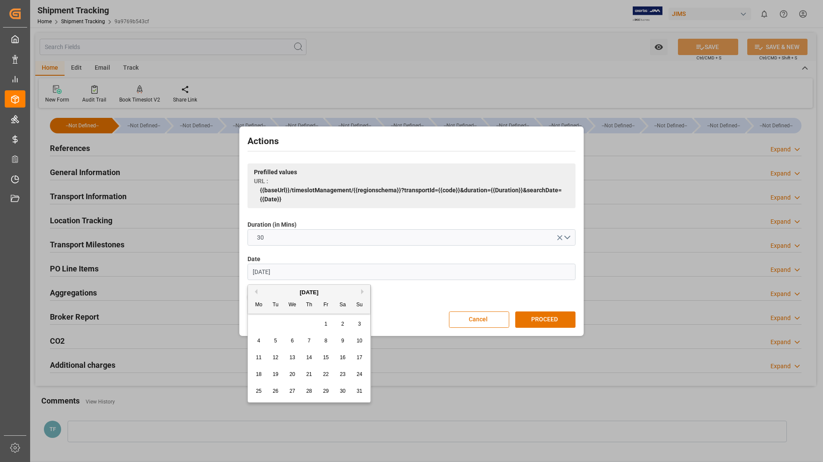
click at [363, 291] on button "Next Month" at bounding box center [363, 291] width 5 height 5
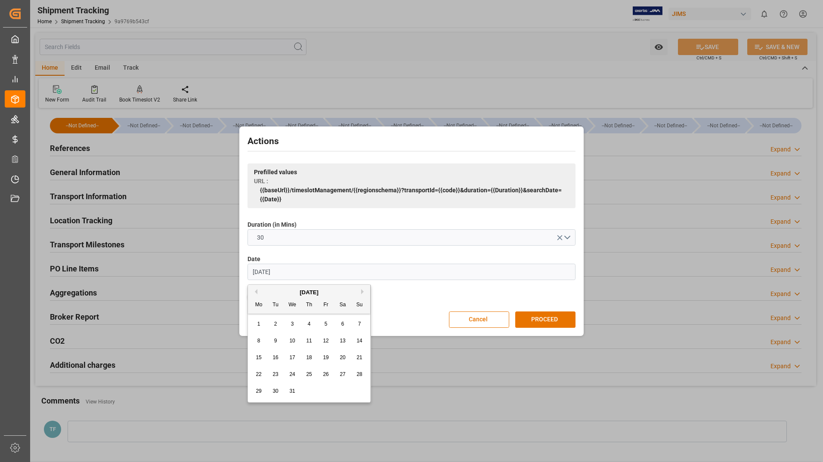
click at [363, 291] on button "Next Month" at bounding box center [363, 291] width 5 height 5
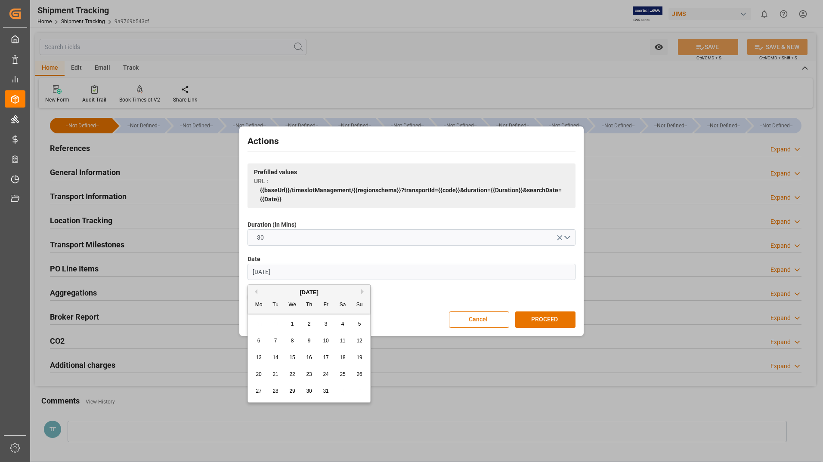
click at [363, 291] on button "Next Month" at bounding box center [363, 291] width 5 height 5
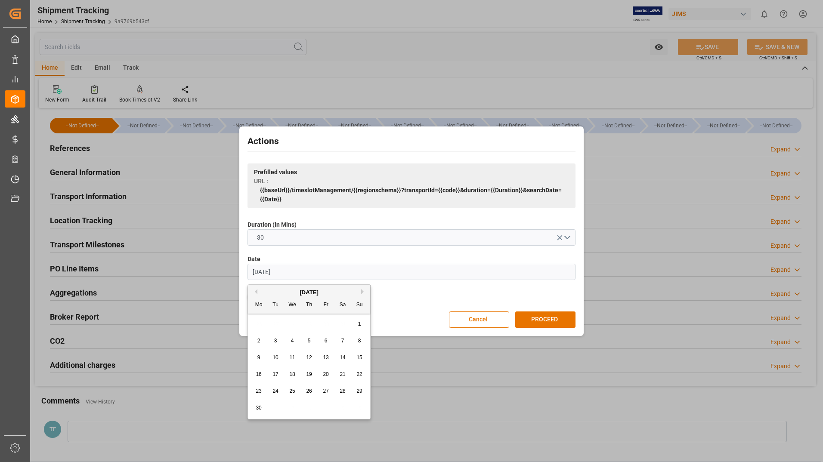
click at [363, 291] on button "Next Month" at bounding box center [363, 291] width 5 height 5
click at [258, 356] on span "15" at bounding box center [259, 358] width 6 height 6
type input "[DATE]"
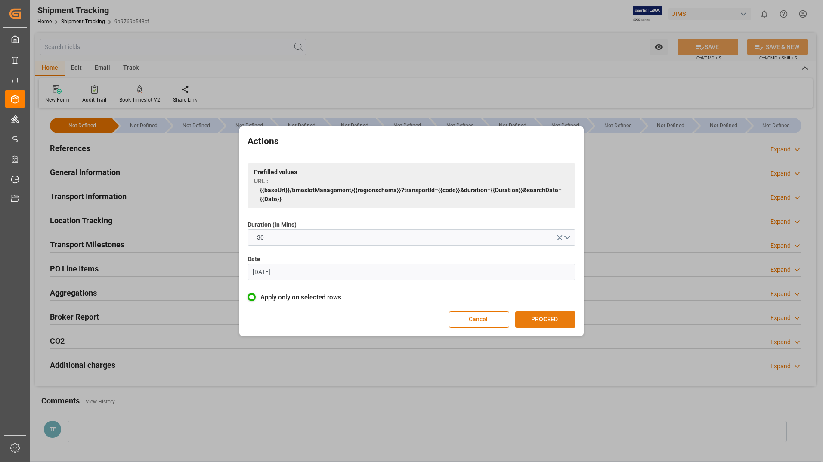
click at [550, 316] on button "PROCEED" at bounding box center [545, 320] width 60 height 16
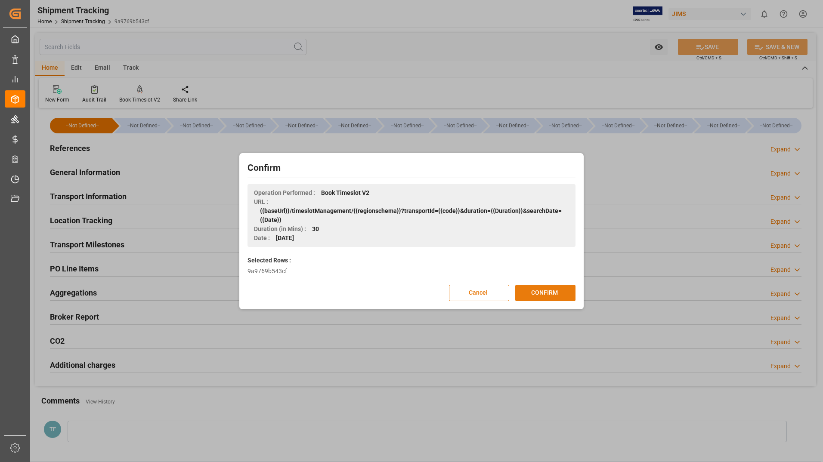
click at [542, 287] on button "CONFIRM" at bounding box center [545, 293] width 60 height 16
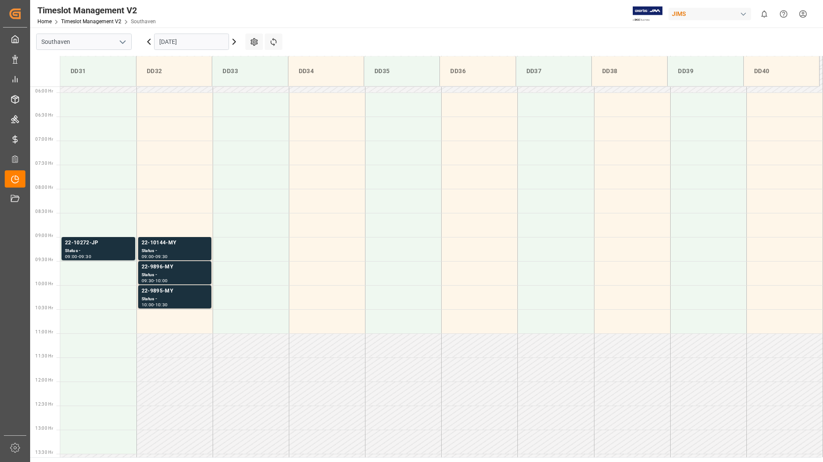
scroll to position [284, 0]
click at [80, 205] on td at bounding box center [98, 201] width 76 height 24
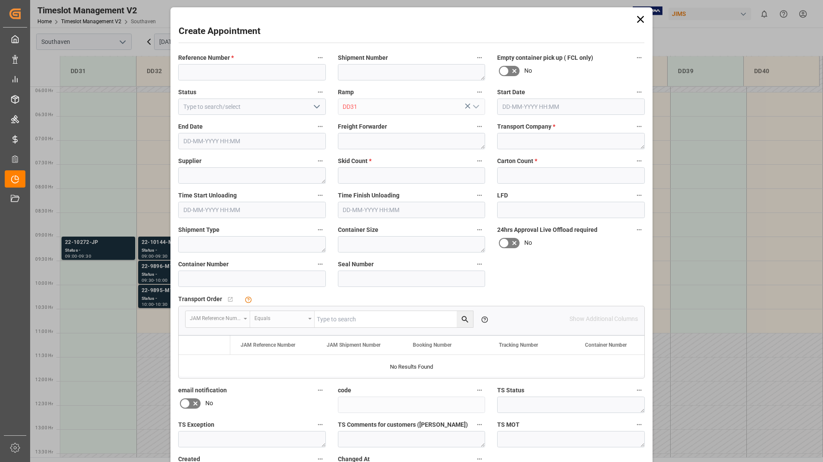
type input "[DATE] 08:00"
type input "[DATE] 08:30"
click at [234, 68] on input at bounding box center [252, 72] width 148 height 16
type input "22-11016-[GEOGRAPHIC_DATA]"
click at [456, 74] on textarea at bounding box center [412, 72] width 148 height 16
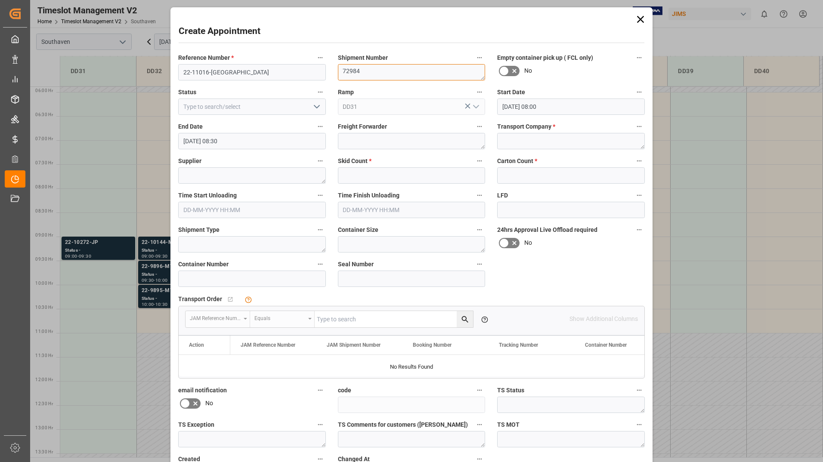
type textarea "72984"
click at [280, 108] on input at bounding box center [252, 107] width 148 height 16
click at [315, 106] on icon "open menu" at bounding box center [317, 107] width 10 height 10
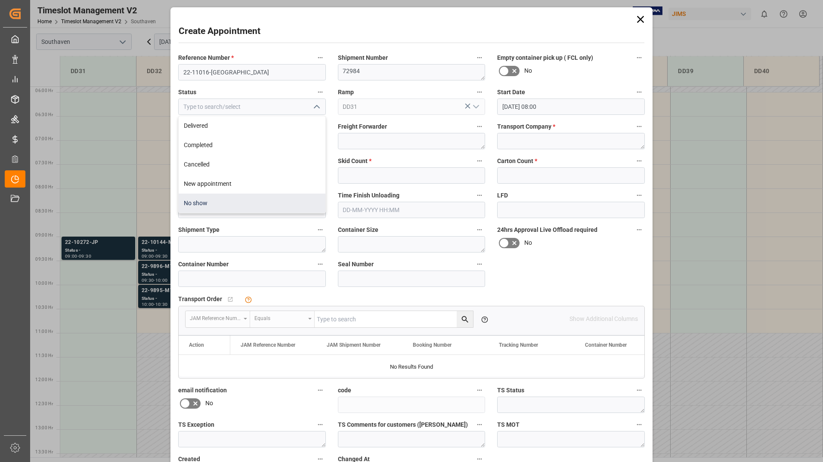
click at [270, 196] on div "No show" at bounding box center [252, 203] width 147 height 19
click at [312, 105] on icon "open menu" at bounding box center [317, 107] width 10 height 10
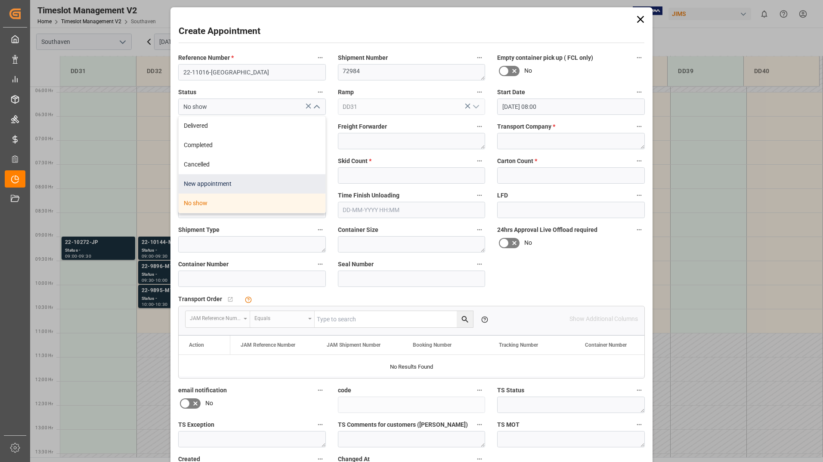
click at [272, 179] on div "New appointment" at bounding box center [252, 183] width 147 height 19
type input "New appointment"
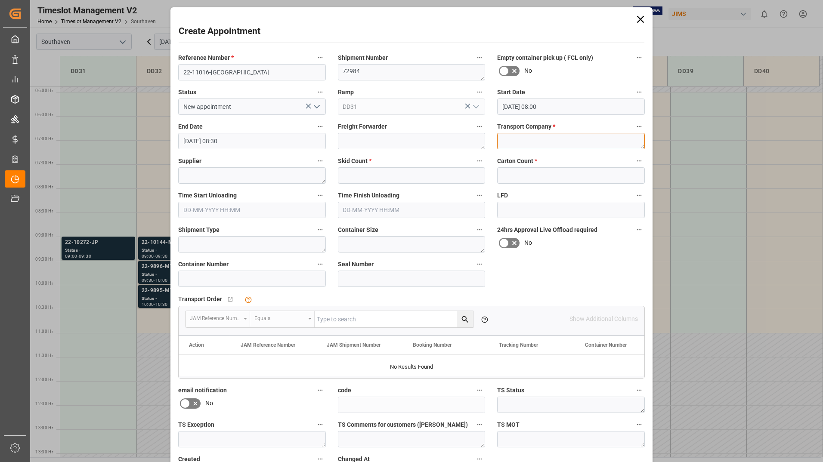
click at [516, 139] on textarea at bounding box center [571, 141] width 148 height 16
type textarea "Fed-Ex Freight"
click at [290, 176] on textarea at bounding box center [252, 175] width 148 height 16
type textarea "Loud Tech"
click at [380, 178] on input "text" at bounding box center [412, 175] width 148 height 16
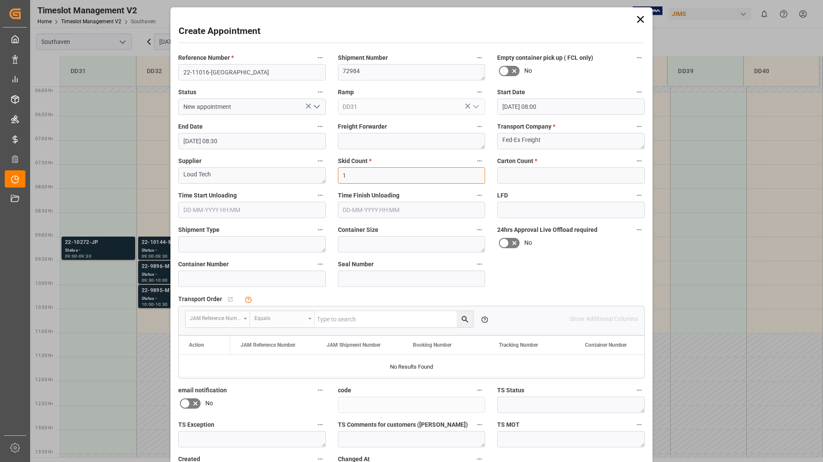
type input "1"
click at [517, 167] on input "text" at bounding box center [571, 175] width 148 height 16
type input "6"
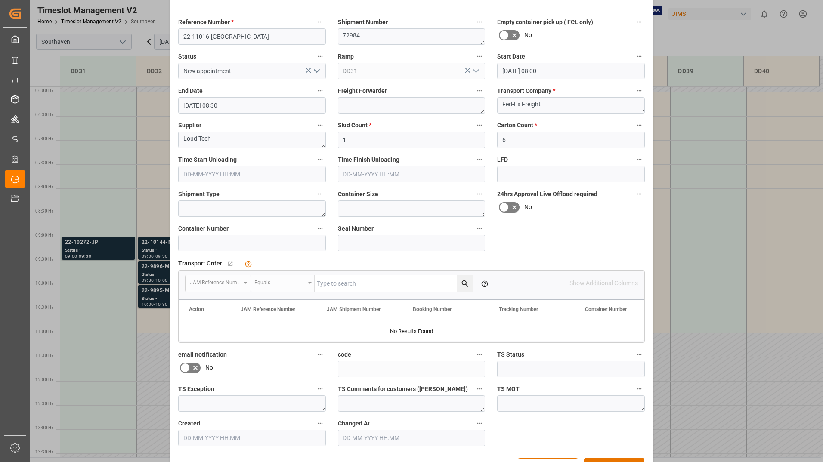
scroll to position [64, 0]
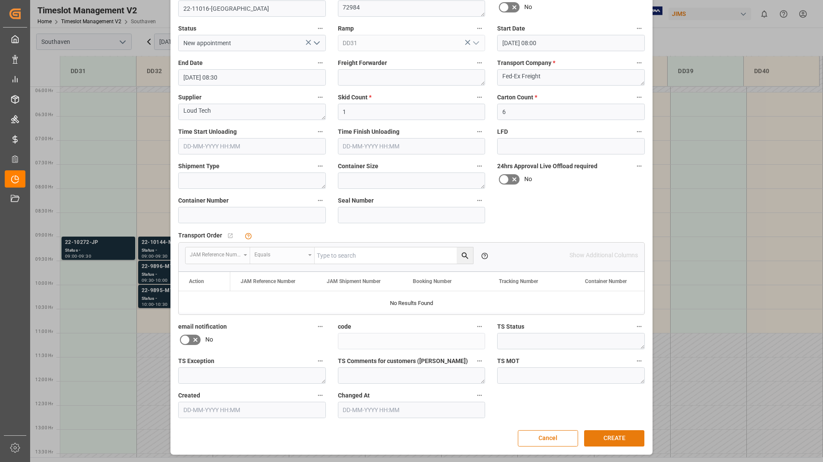
click at [604, 434] on button "CREATE" at bounding box center [614, 438] width 60 height 16
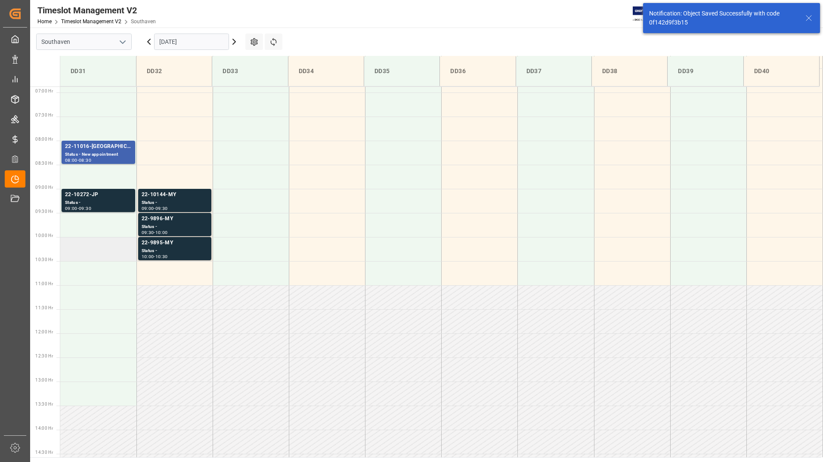
scroll to position [332, 0]
click at [91, 150] on div "22-11016-[GEOGRAPHIC_DATA]" at bounding box center [98, 146] width 67 height 9
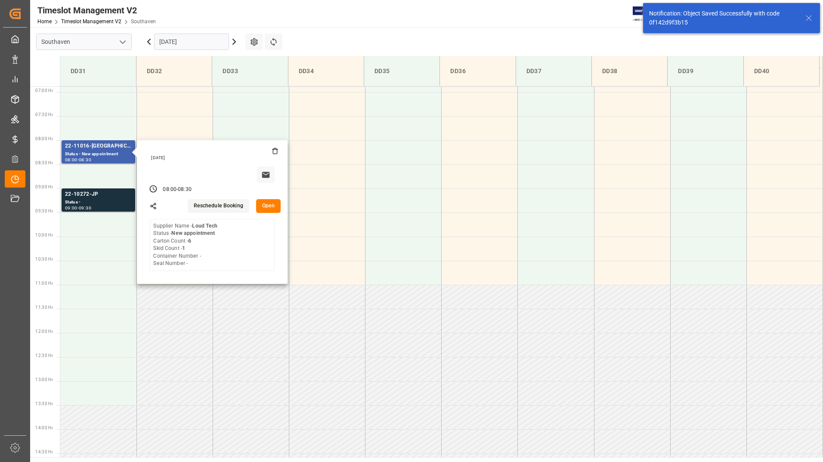
click at [272, 207] on button "Open" at bounding box center [268, 206] width 25 height 14
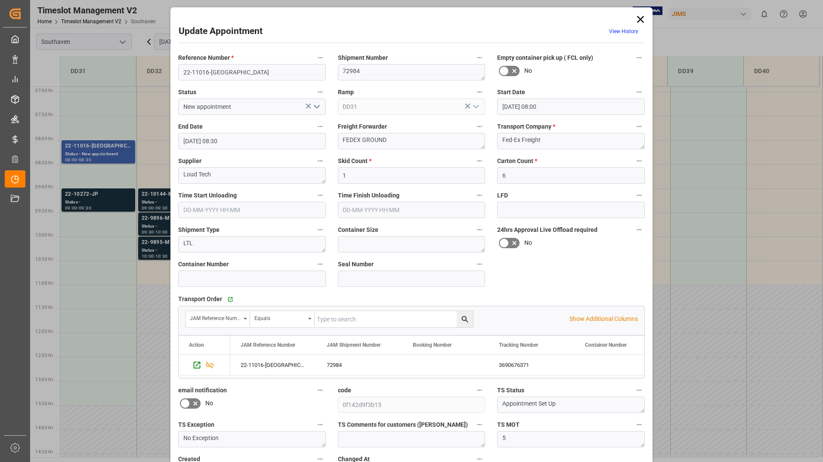
click at [639, 19] on icon at bounding box center [640, 19] width 7 height 7
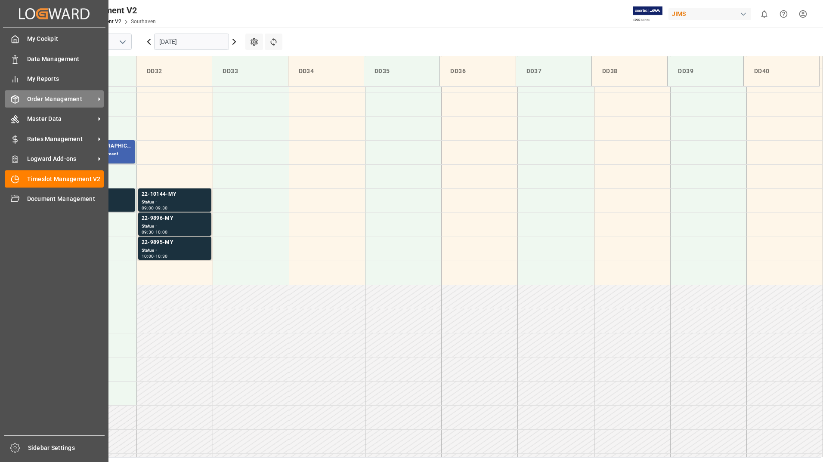
click at [64, 95] on span "Order Management" at bounding box center [61, 99] width 68 height 9
click at [48, 99] on span "Order Management" at bounding box center [61, 99] width 68 height 9
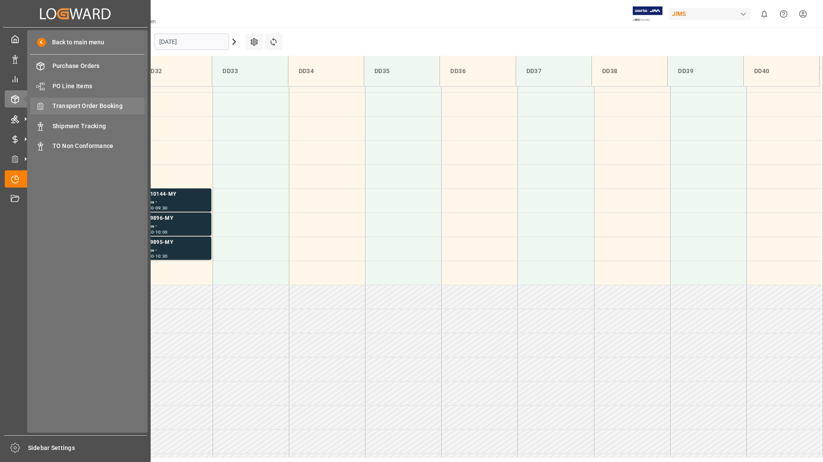
click at [102, 109] on span "Transport Order Booking" at bounding box center [99, 106] width 93 height 9
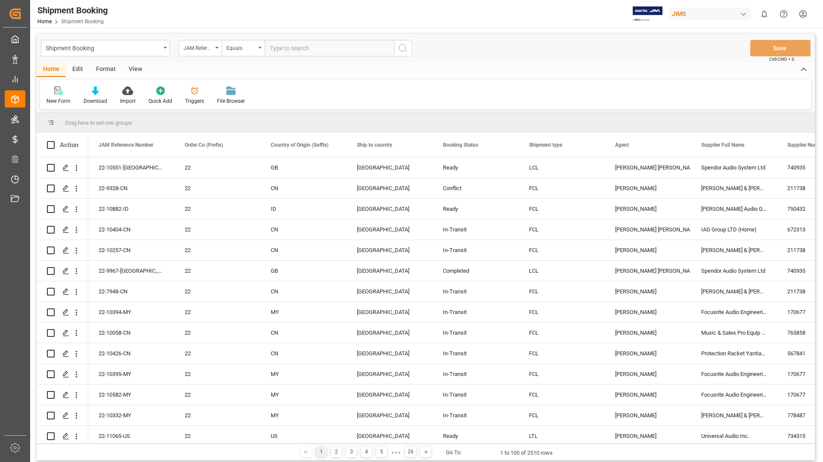
click at [331, 46] on input "text" at bounding box center [329, 48] width 129 height 16
type input "22-10272-jp"
click at [407, 44] on icon "search button" at bounding box center [403, 48] width 10 height 10
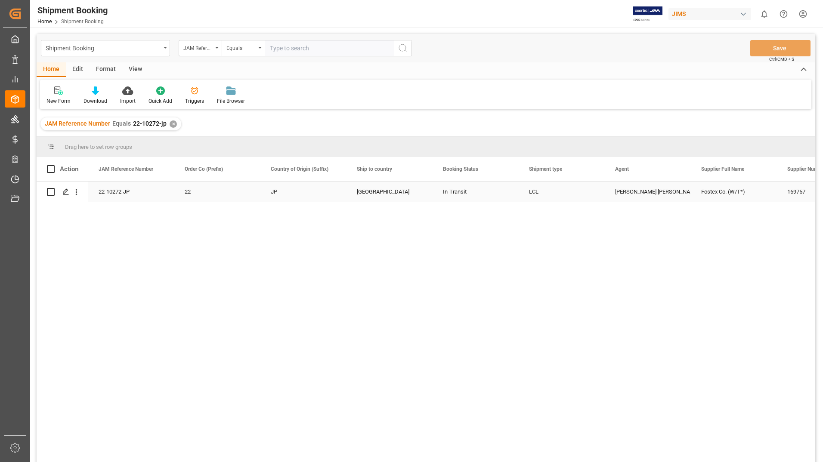
click at [52, 190] on input "Press Space to toggle row selection (unchecked)" at bounding box center [51, 192] width 8 height 8
checkbox input "true"
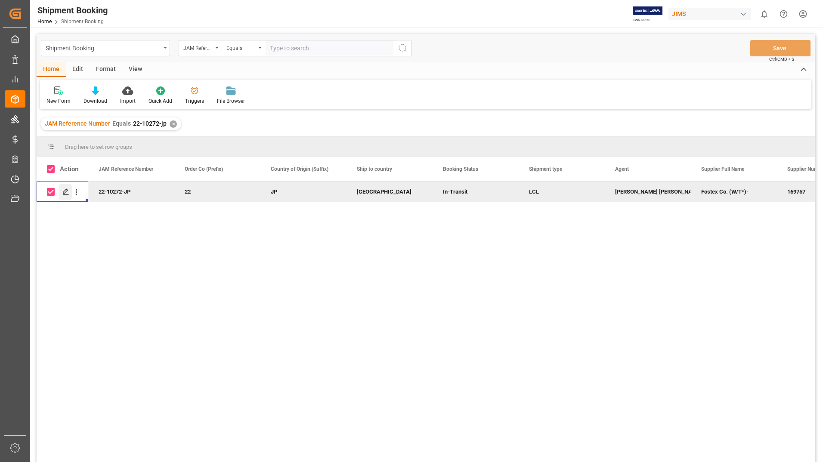
click at [69, 190] on div "Press SPACE to deselect this row." at bounding box center [65, 192] width 13 height 16
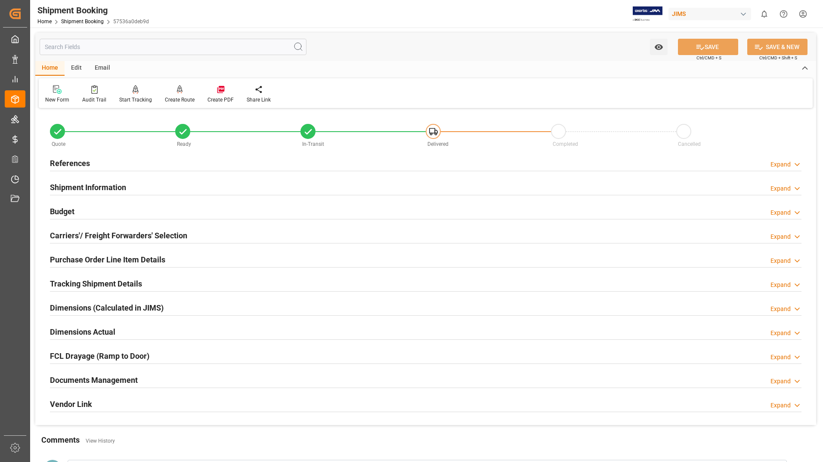
click at [84, 381] on h2 "Documents Management" at bounding box center [94, 381] width 88 height 12
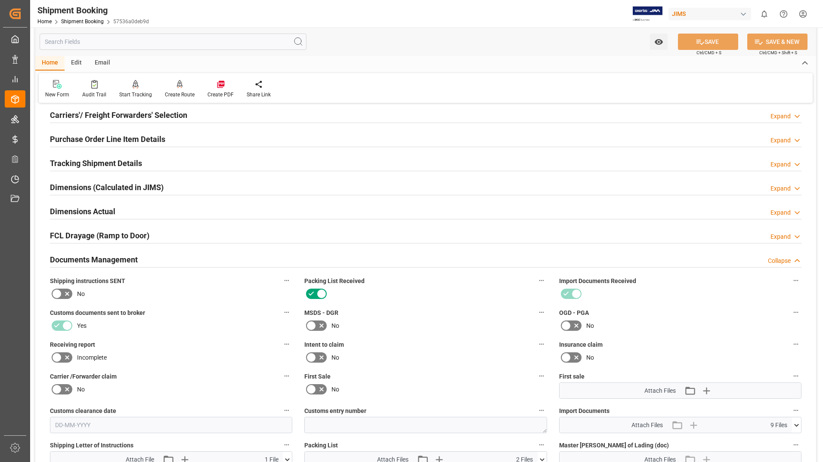
scroll to position [301, 0]
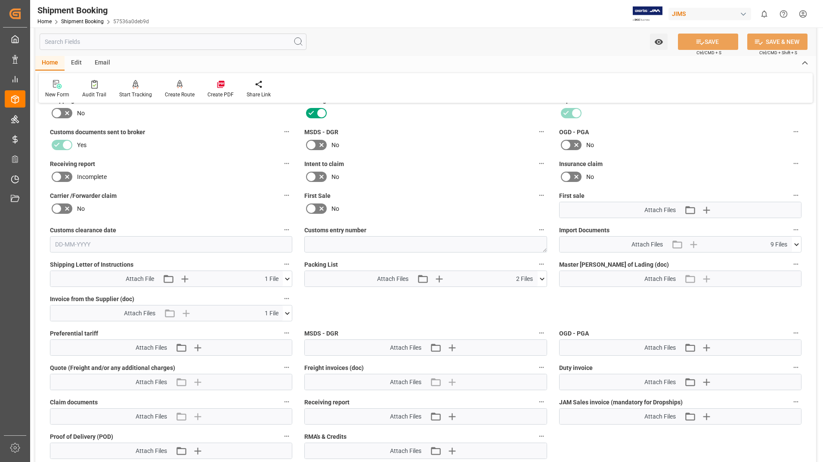
click at [545, 277] on icon at bounding box center [542, 279] width 9 height 9
click at [539, 293] on icon at bounding box center [537, 295] width 9 height 9
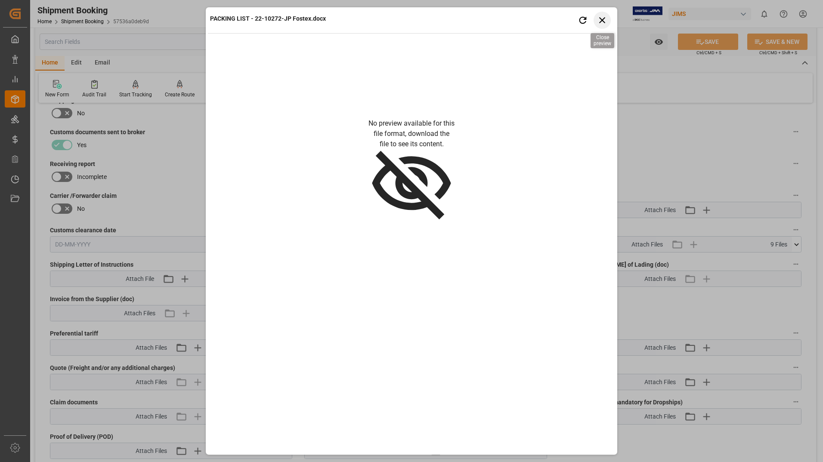
click at [603, 23] on icon "button" at bounding box center [602, 20] width 11 height 11
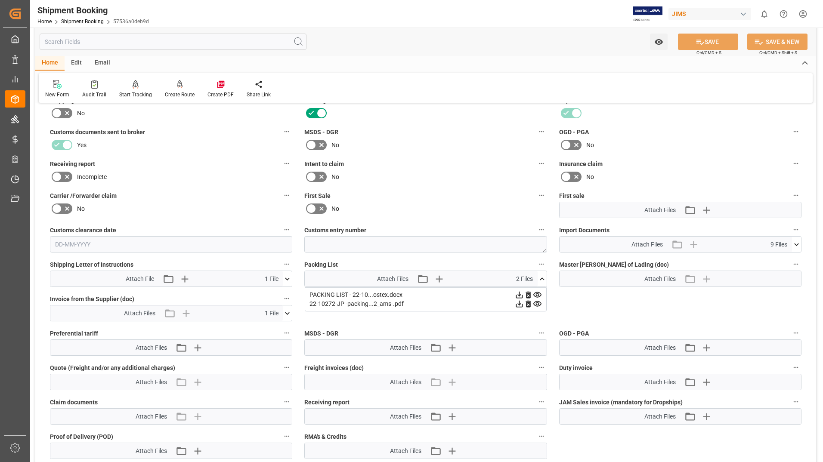
click at [517, 295] on icon at bounding box center [519, 295] width 9 height 9
click at [519, 294] on icon at bounding box center [519, 295] width 7 height 7
click at [287, 313] on icon at bounding box center [287, 313] width 5 height 3
click at [284, 327] on icon at bounding box center [282, 329] width 9 height 9
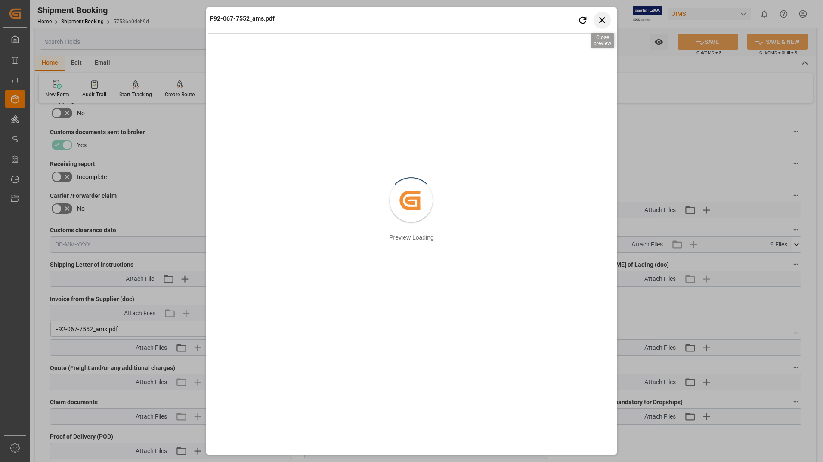
click at [599, 18] on icon "button" at bounding box center [602, 20] width 11 height 11
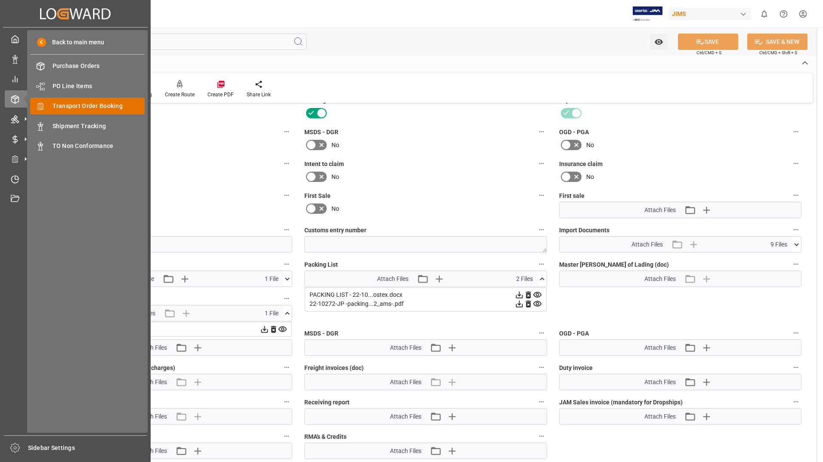
click at [112, 101] on div "Transport Order Booking Transport Order Booking" at bounding box center [87, 106] width 115 height 17
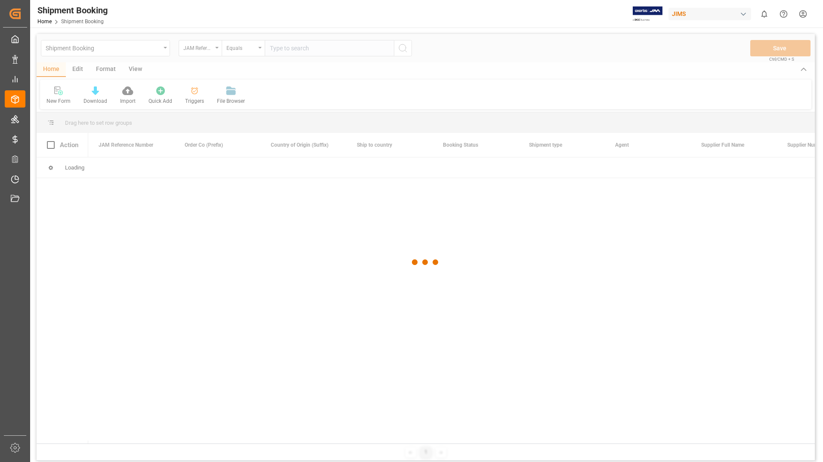
click at [306, 46] on div at bounding box center [426, 262] width 778 height 457
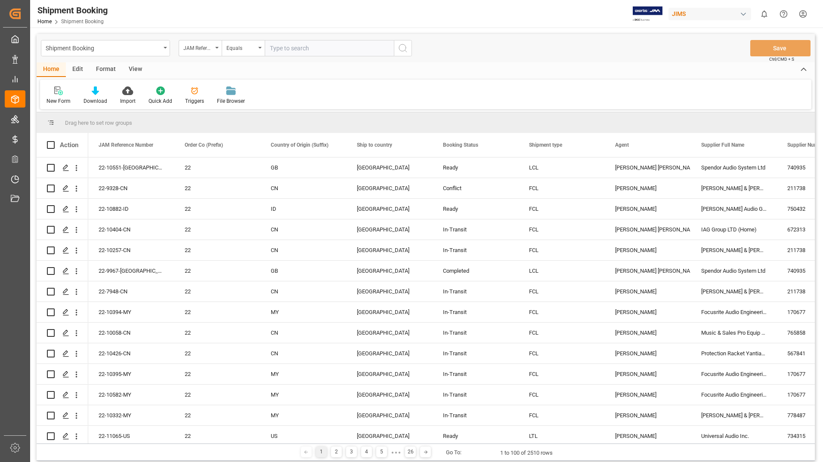
click at [292, 50] on input "text" at bounding box center [329, 48] width 129 height 16
type input "22-9895-MY"
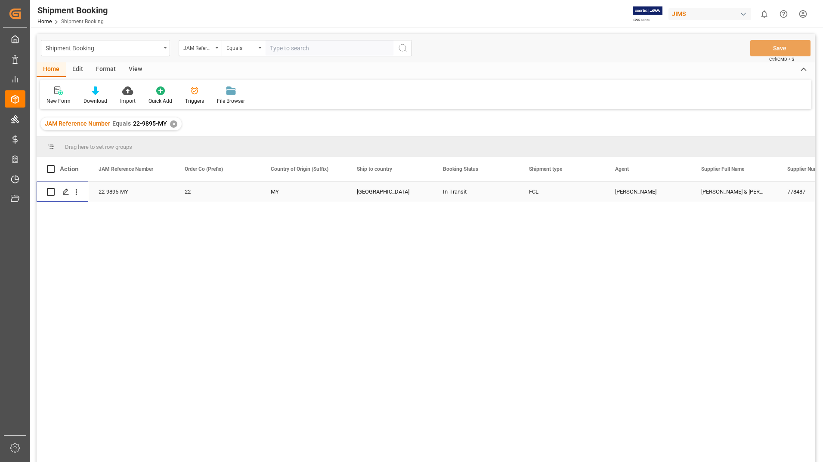
click at [50, 191] on input "Press Space to toggle row selection (unchecked)" at bounding box center [51, 192] width 8 height 8
checkbox input "true"
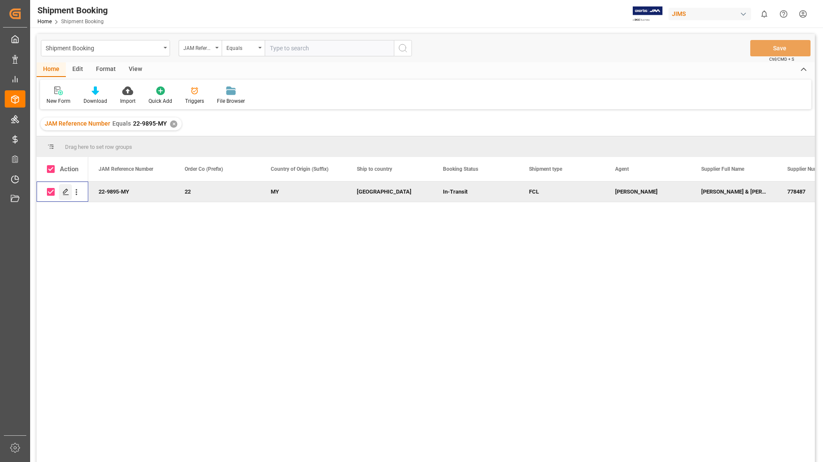
click at [65, 192] on icon "Press SPACE to deselect this row." at bounding box center [65, 192] width 7 height 7
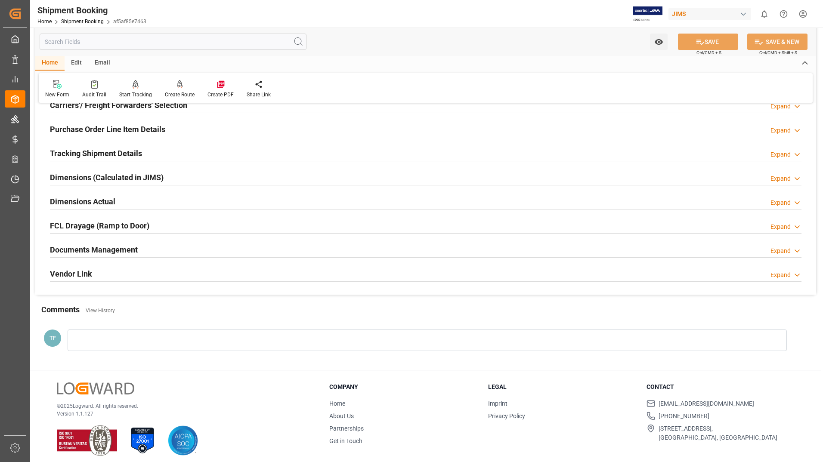
scroll to position [136, 0]
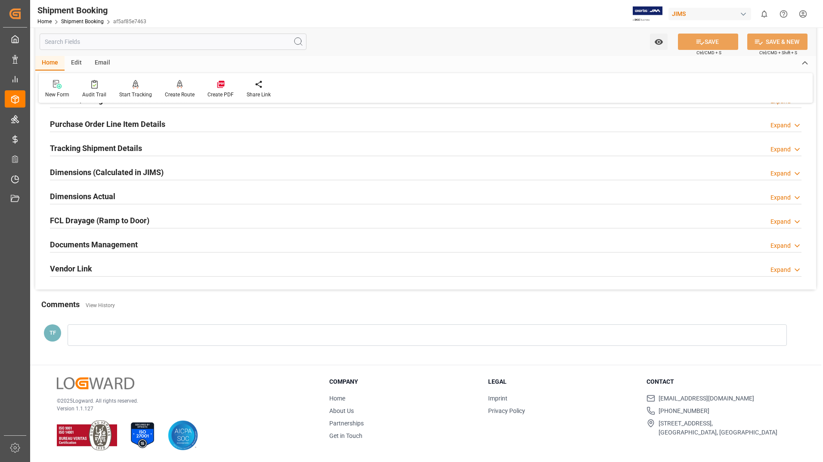
click at [66, 243] on h2 "Documents Management" at bounding box center [94, 245] width 88 height 12
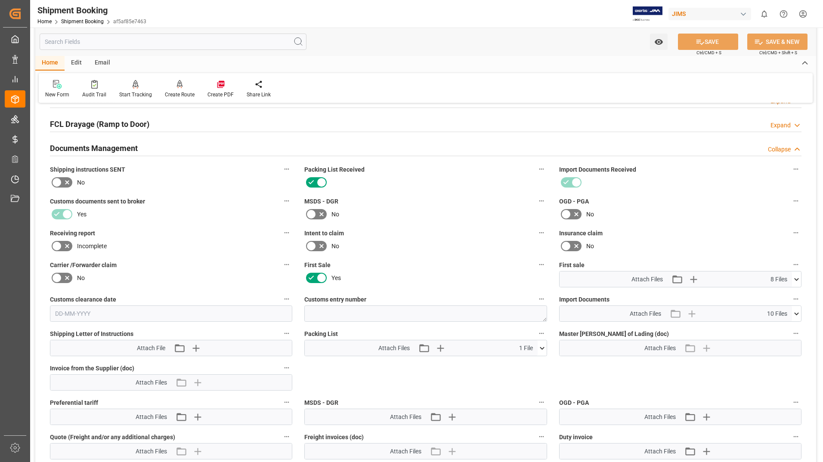
scroll to position [351, 0]
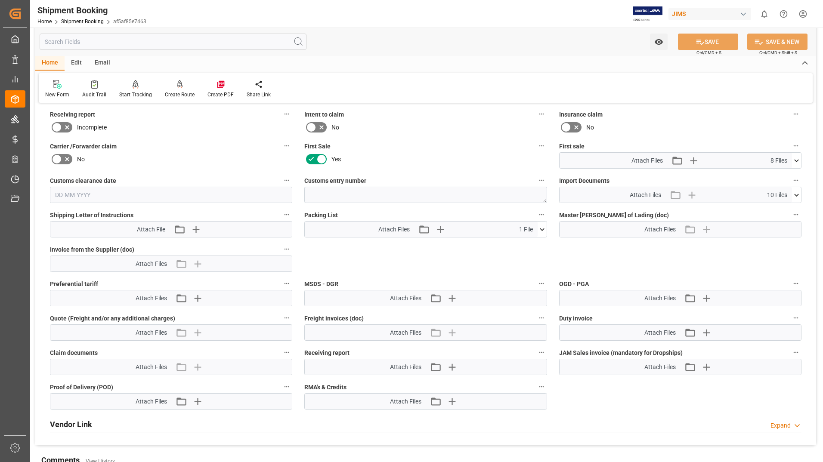
click at [545, 225] on icon at bounding box center [542, 229] width 9 height 9
click at [540, 244] on icon at bounding box center [537, 246] width 8 height 6
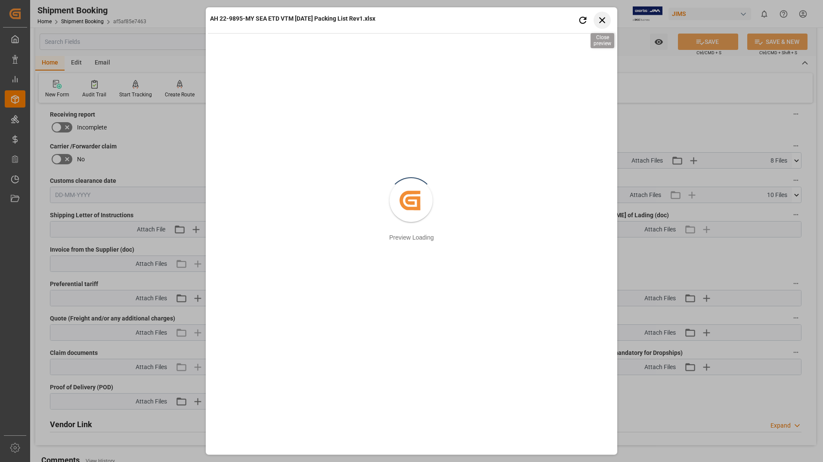
click at [601, 20] on icon "button" at bounding box center [602, 20] width 11 height 11
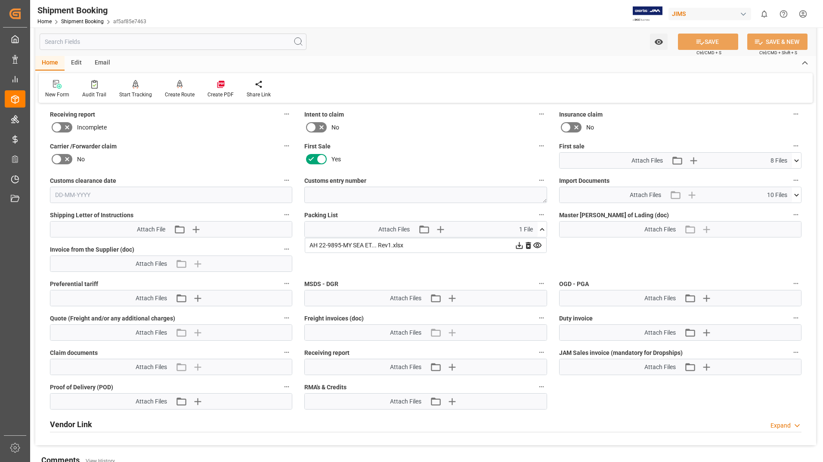
click at [518, 245] on icon at bounding box center [519, 245] width 9 height 9
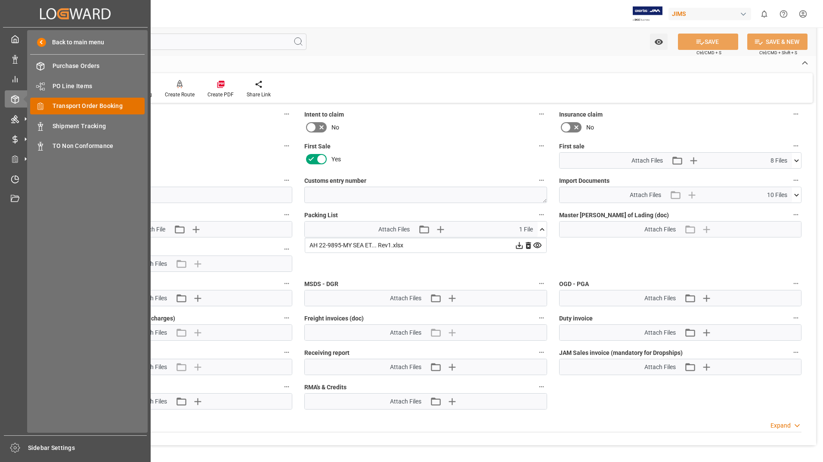
click at [96, 110] on span "Transport Order Booking" at bounding box center [99, 106] width 93 height 9
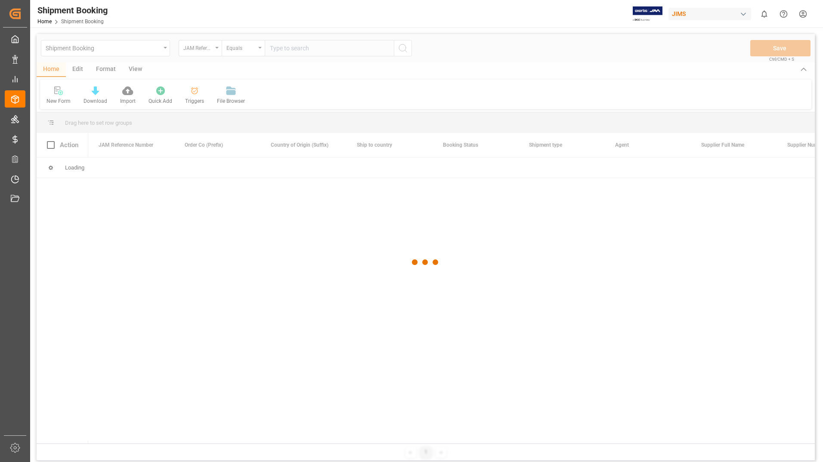
click at [299, 48] on div at bounding box center [426, 262] width 778 height 457
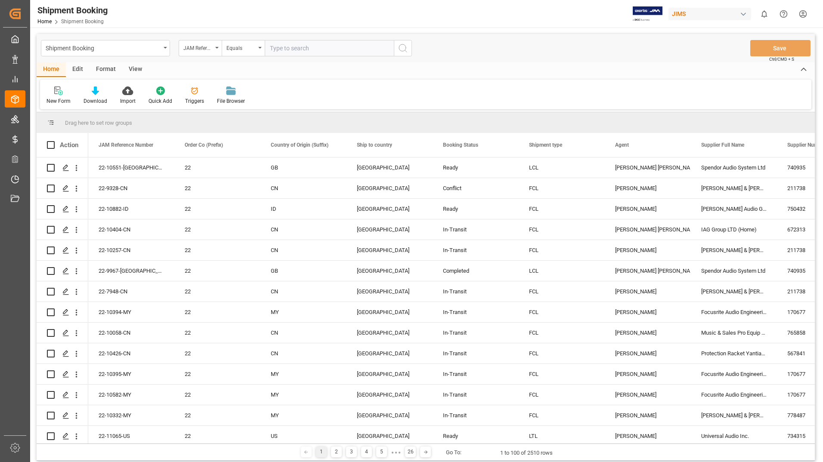
click at [302, 45] on input "text" at bounding box center [329, 48] width 129 height 16
type input "22-9896-MY"
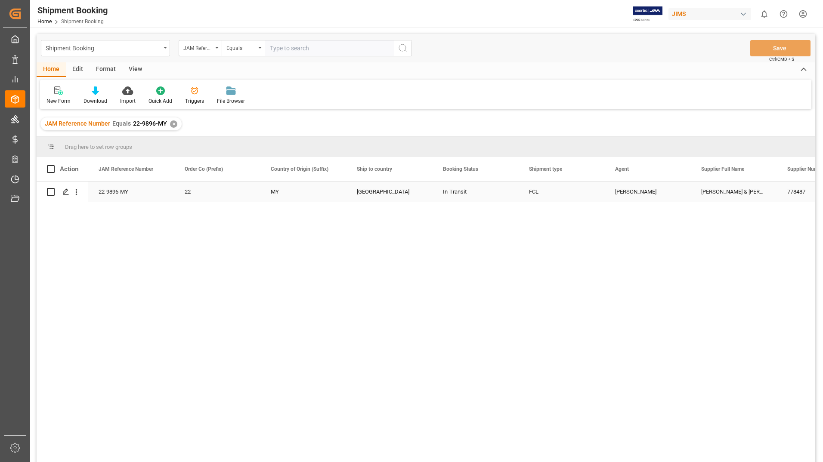
click at [52, 191] on input "Press Space to toggle row selection (unchecked)" at bounding box center [51, 192] width 8 height 8
checkbox input "true"
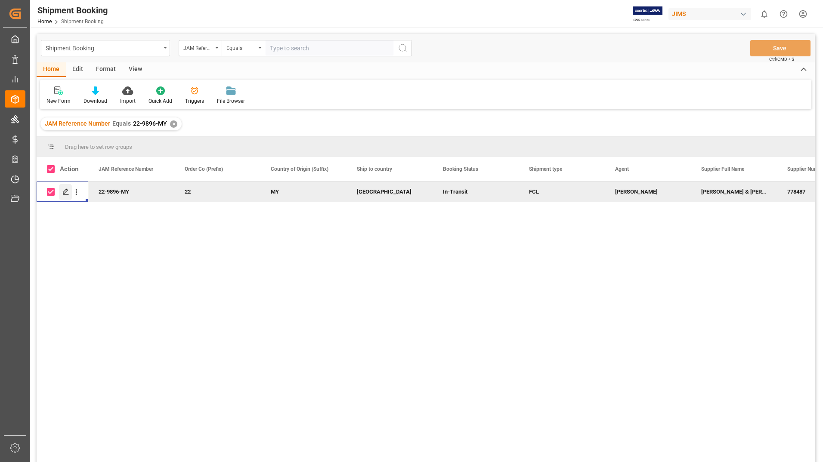
click at [63, 193] on polygon "Press SPACE to deselect this row." at bounding box center [65, 191] width 4 height 4
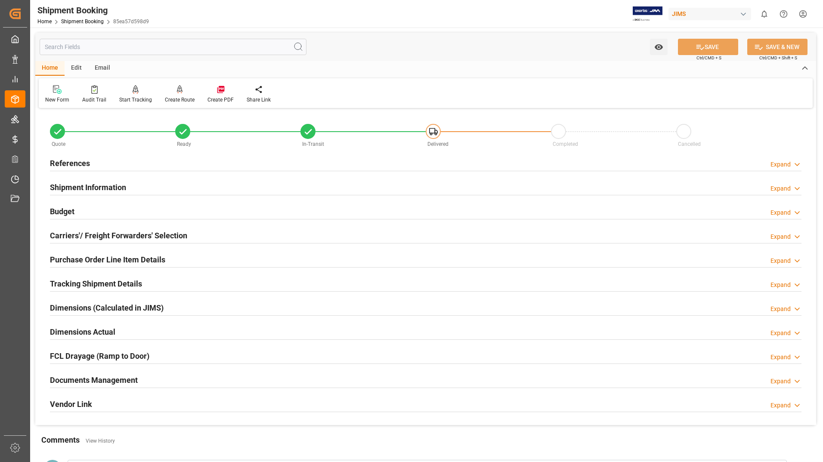
click at [102, 379] on h2 "Documents Management" at bounding box center [94, 381] width 88 height 12
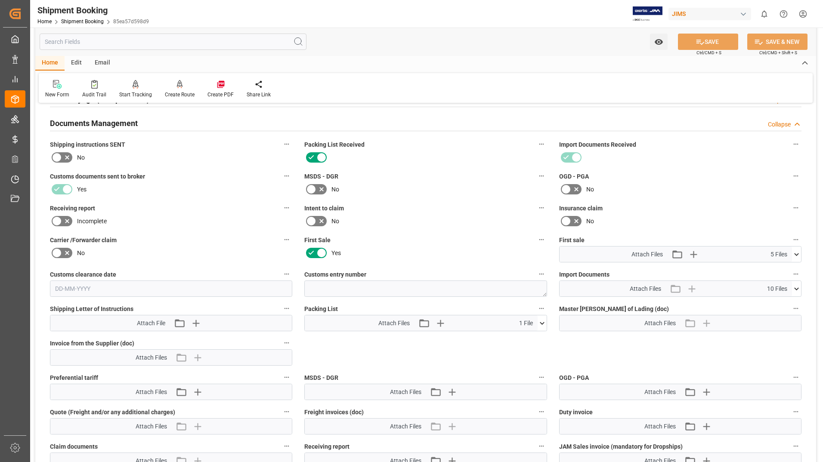
scroll to position [301, 0]
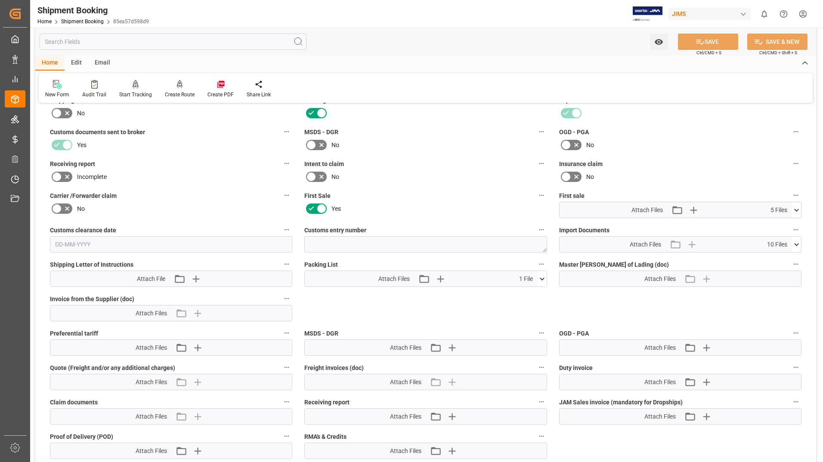
click at [542, 277] on icon at bounding box center [542, 279] width 9 height 9
click at [537, 291] on icon at bounding box center [537, 295] width 9 height 9
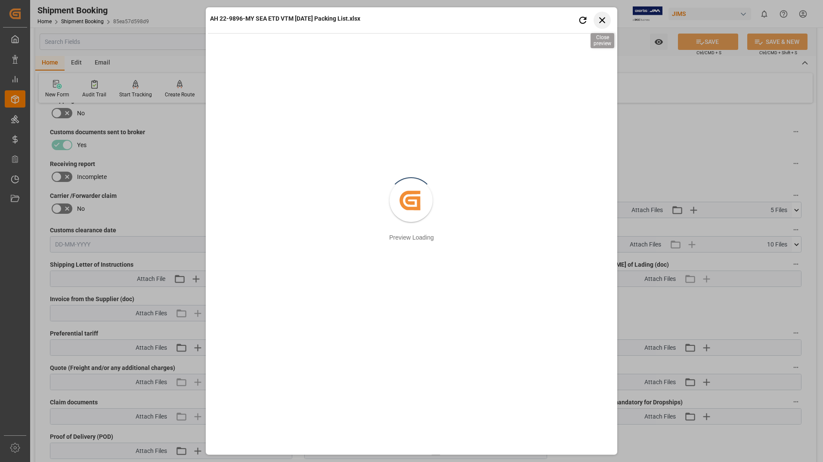
click at [601, 24] on icon "button" at bounding box center [602, 20] width 11 height 11
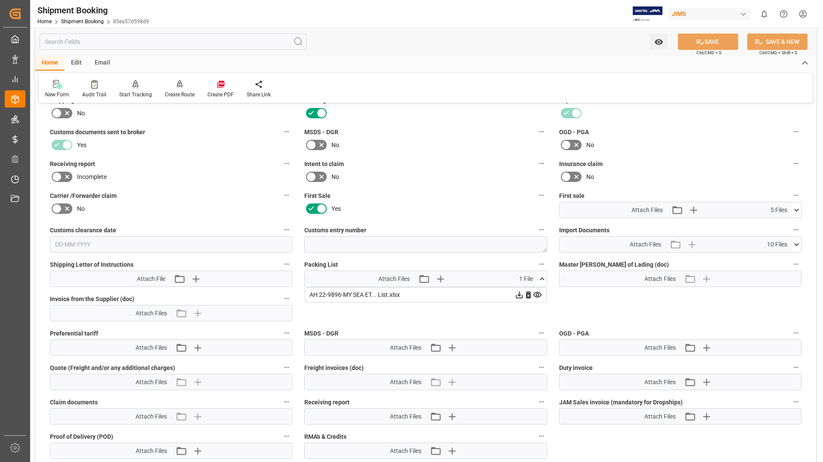
click at [519, 297] on icon at bounding box center [519, 295] width 9 height 9
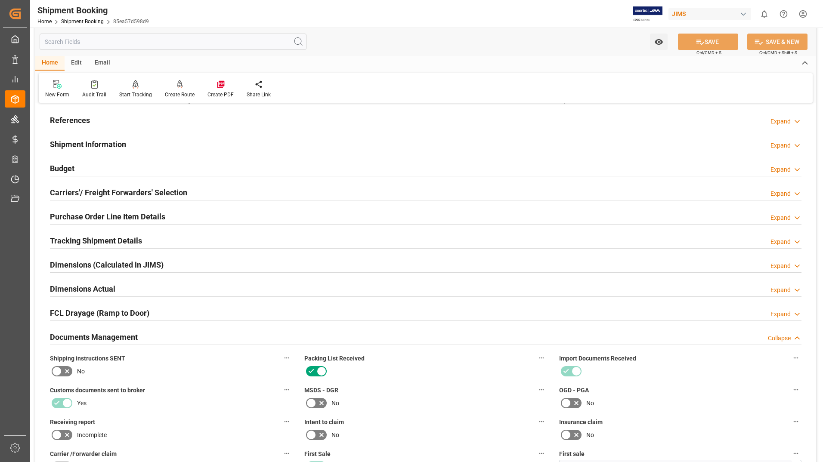
scroll to position [0, 0]
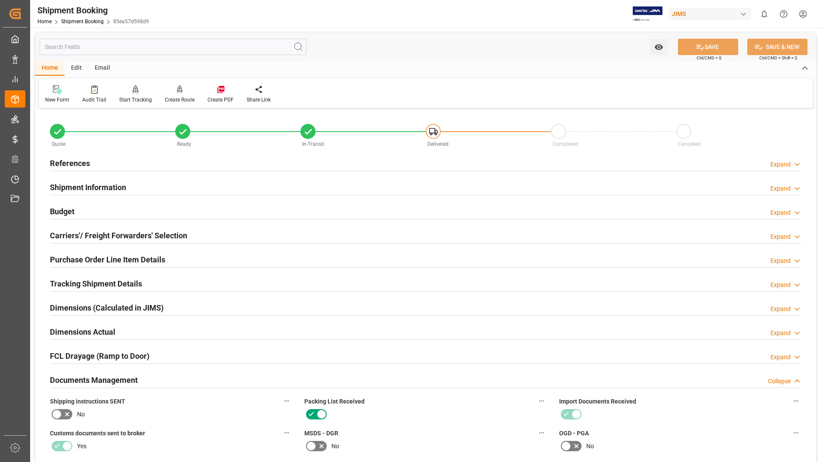
click at [92, 260] on h2 "Purchase Order Line Item Details" at bounding box center [107, 260] width 115 height 12
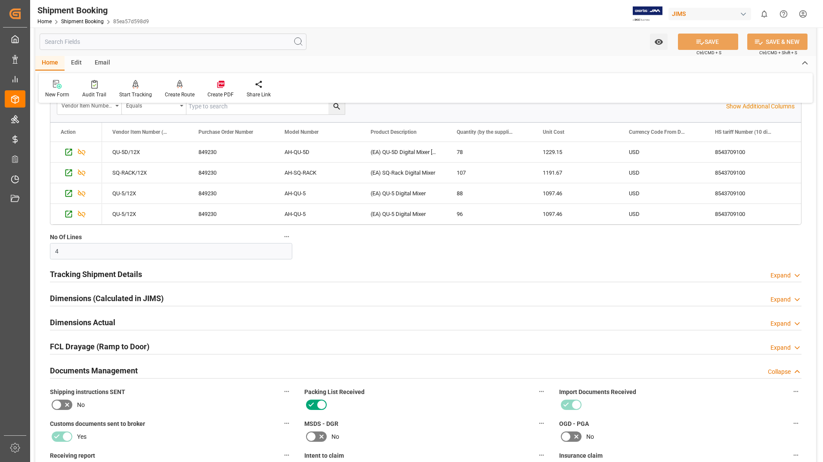
scroll to position [176, 0]
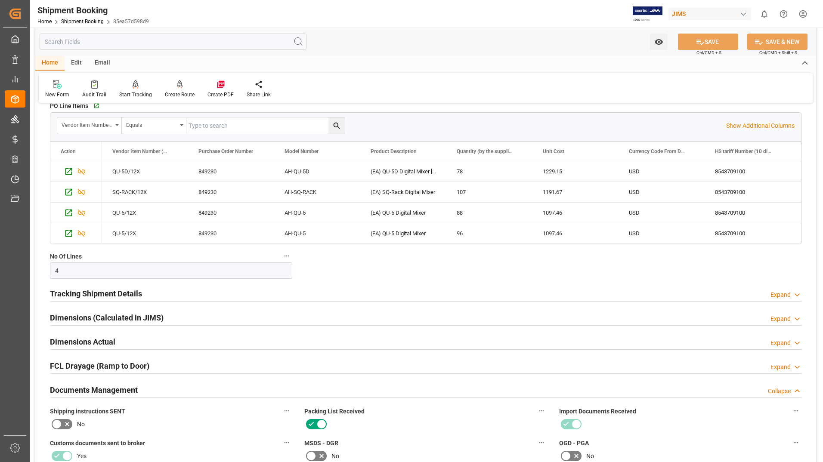
click at [74, 296] on h2 "Tracking Shipment Details" at bounding box center [96, 294] width 92 height 12
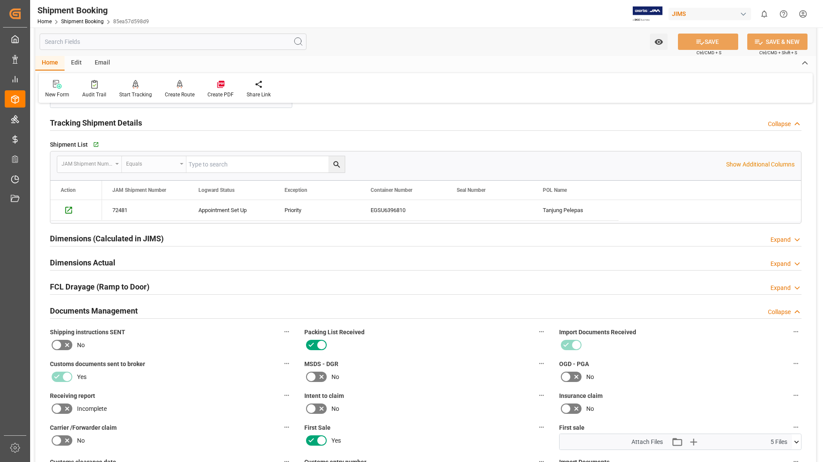
scroll to position [348, 0]
click at [82, 227] on div "Quote Ready In-Transit Delivered Completed Cancelled References Expand JAM Refe…" at bounding box center [425, 244] width 781 height 963
click at [108, 260] on h2 "Dimensions Actual" at bounding box center [82, 262] width 65 height 12
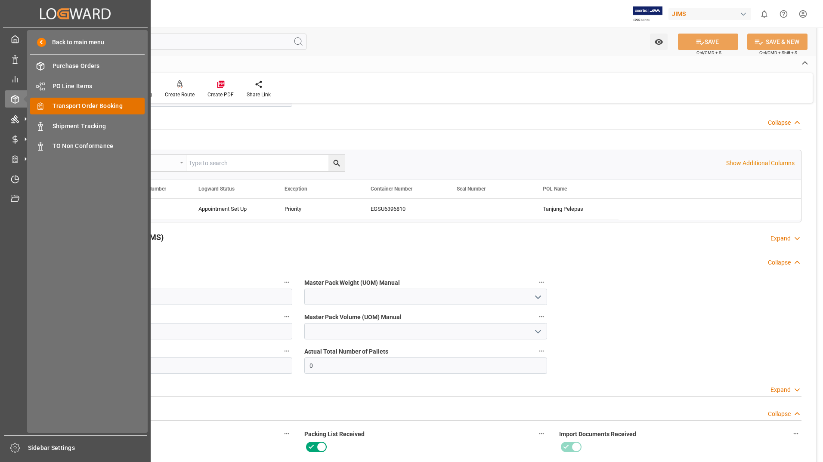
click at [84, 107] on span "Transport Order Booking" at bounding box center [99, 106] width 93 height 9
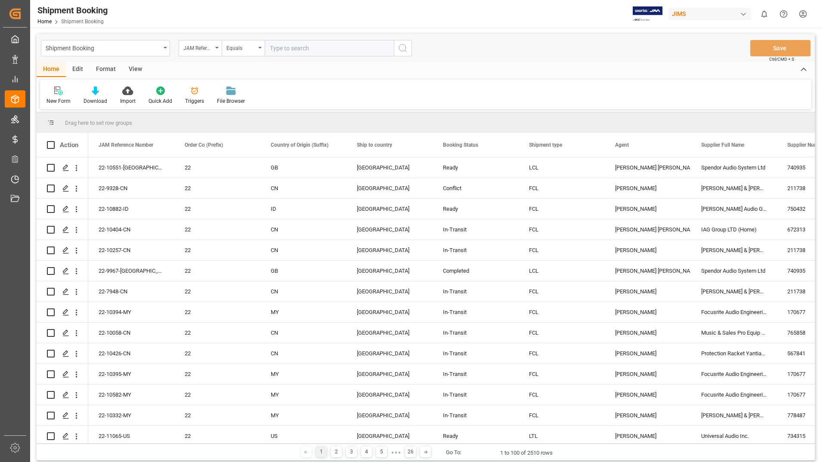
click at [288, 46] on input "text" at bounding box center [329, 48] width 129 height 16
type input "22-10144-MY"
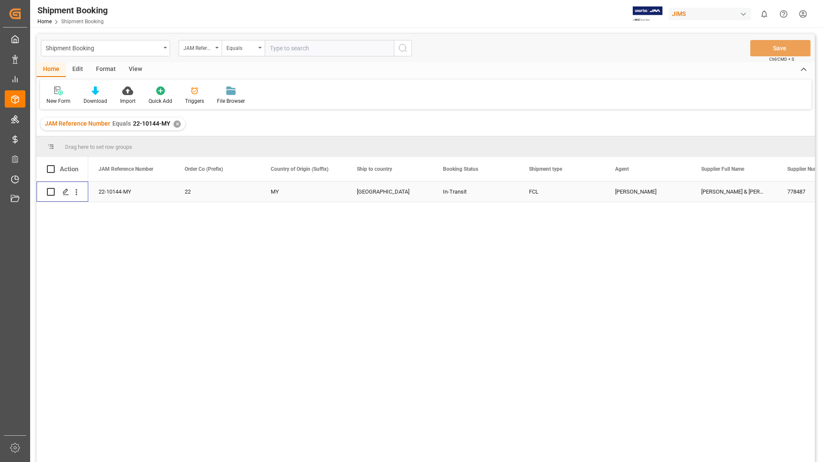
click at [52, 192] on input "Press Space to toggle row selection (unchecked)" at bounding box center [51, 192] width 8 height 8
checkbox input "true"
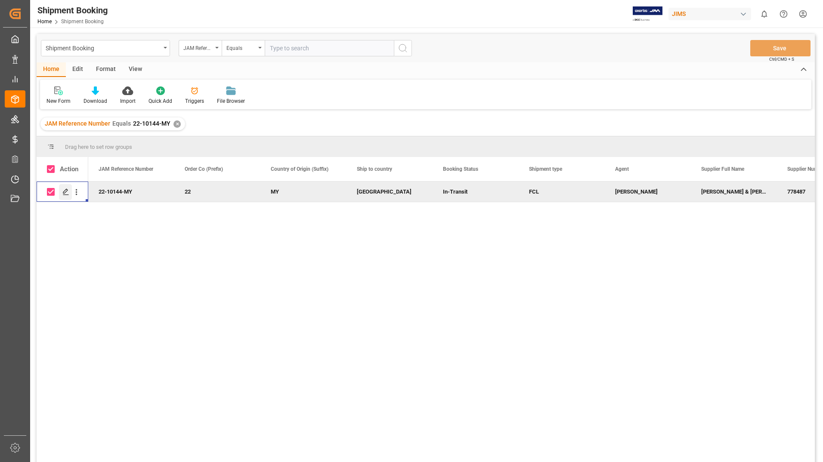
click at [64, 191] on icon "Press SPACE to deselect this row." at bounding box center [65, 192] width 7 height 7
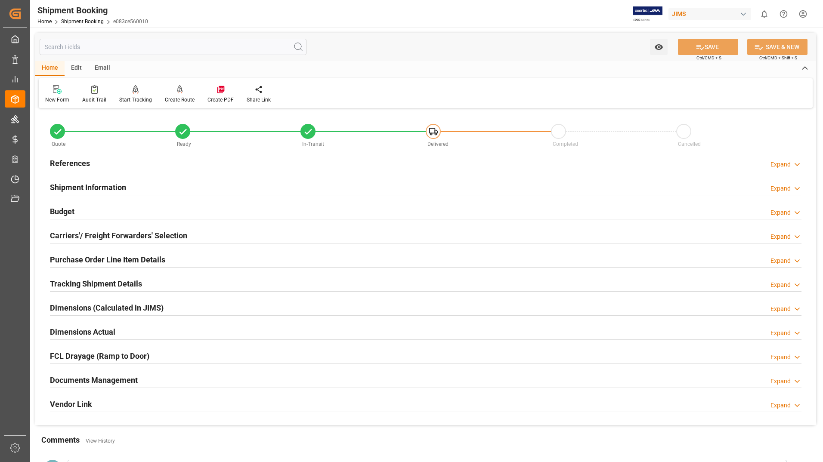
click at [82, 376] on h2 "Documents Management" at bounding box center [94, 381] width 88 height 12
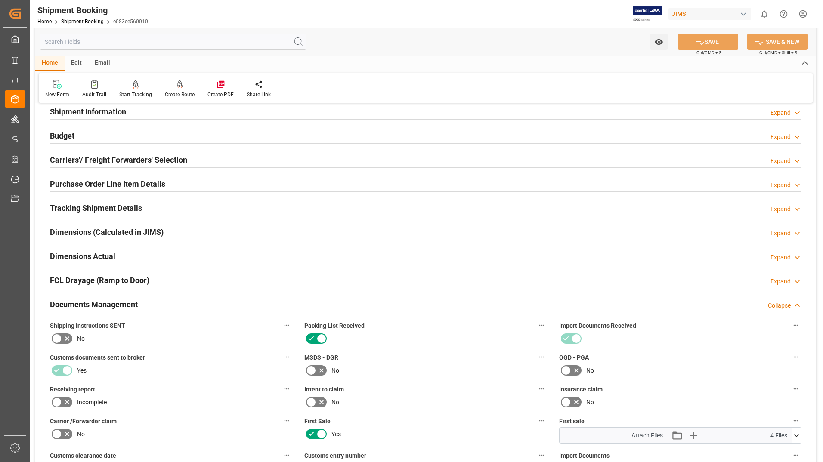
scroll to position [301, 0]
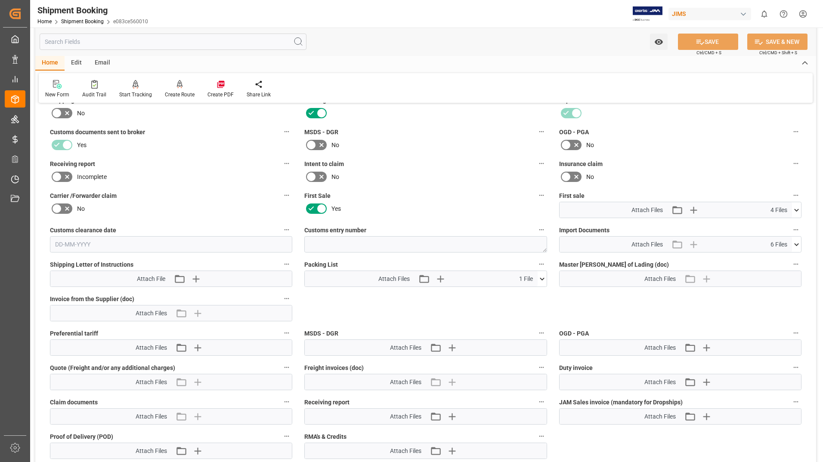
click at [543, 277] on icon at bounding box center [542, 279] width 9 height 9
click at [519, 294] on icon at bounding box center [519, 295] width 9 height 9
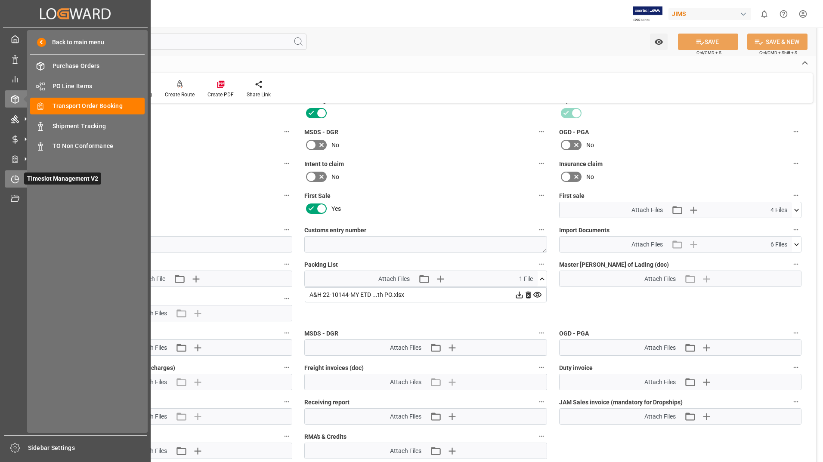
click at [18, 180] on icon at bounding box center [15, 179] width 9 height 9
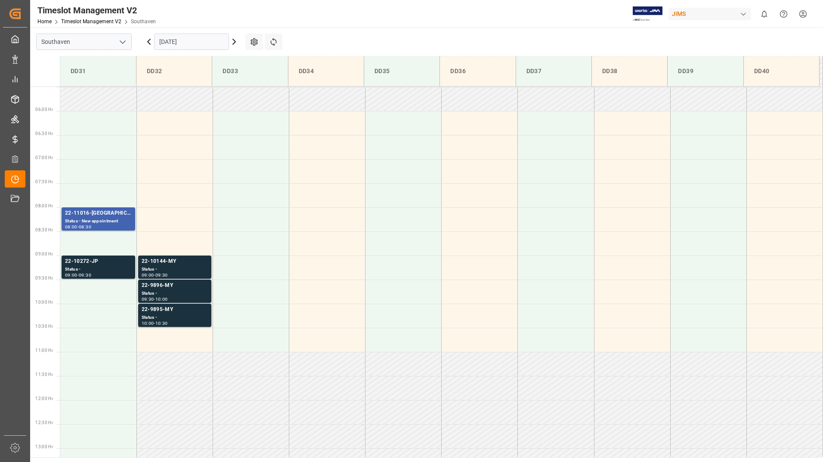
scroll to position [284, 0]
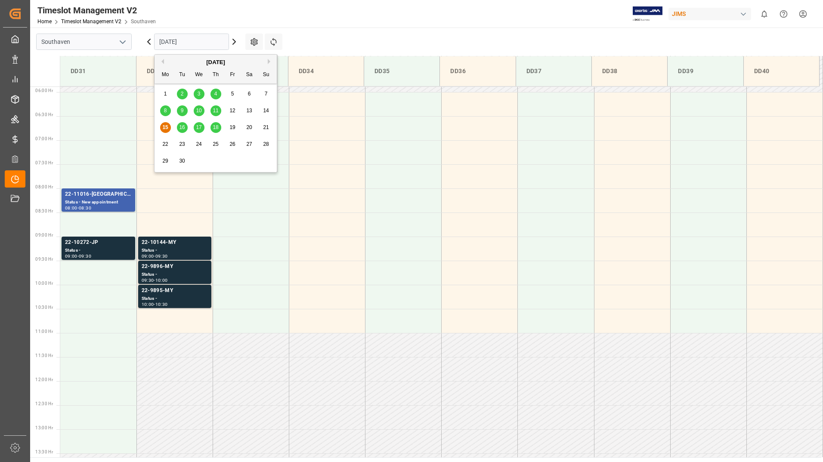
click at [198, 41] on input "[DATE]" at bounding box center [191, 42] width 75 height 16
click at [182, 124] on div "16" at bounding box center [182, 128] width 11 height 10
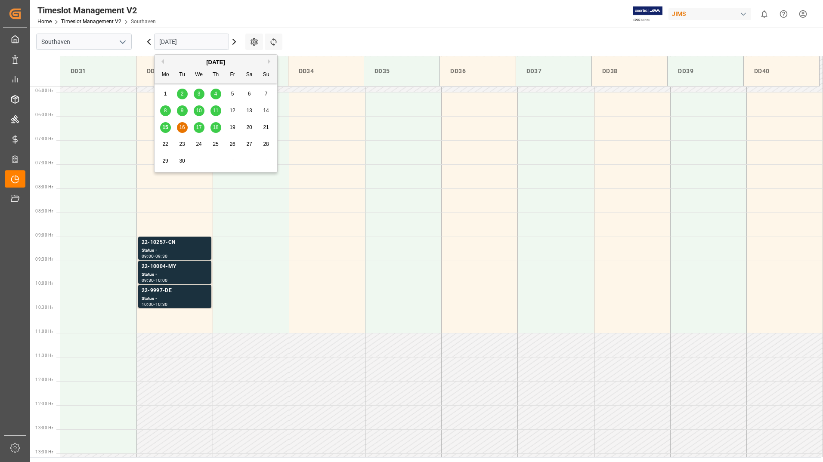
click at [194, 40] on input "[DATE]" at bounding box center [191, 42] width 75 height 16
click at [197, 124] on span "17" at bounding box center [199, 127] width 6 height 6
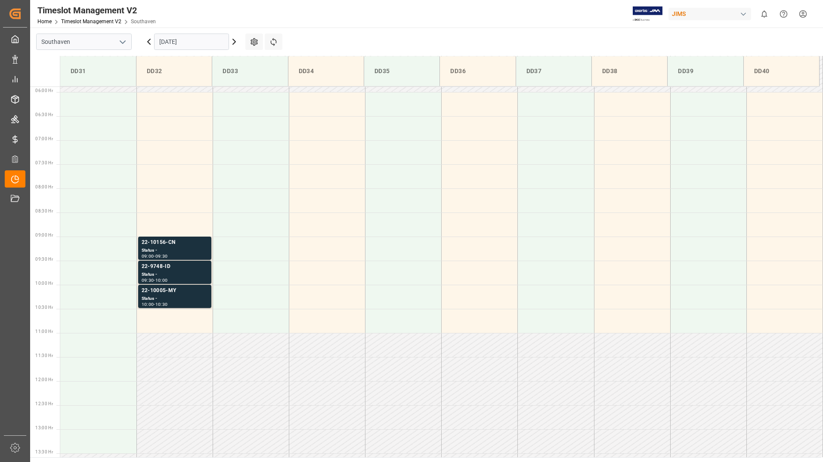
click at [211, 50] on input "[DATE]" at bounding box center [191, 42] width 75 height 16
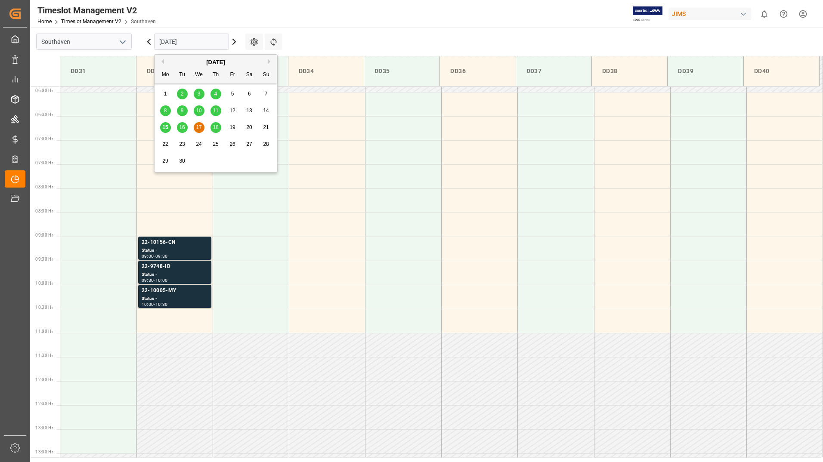
click at [212, 127] on div "18" at bounding box center [216, 128] width 11 height 10
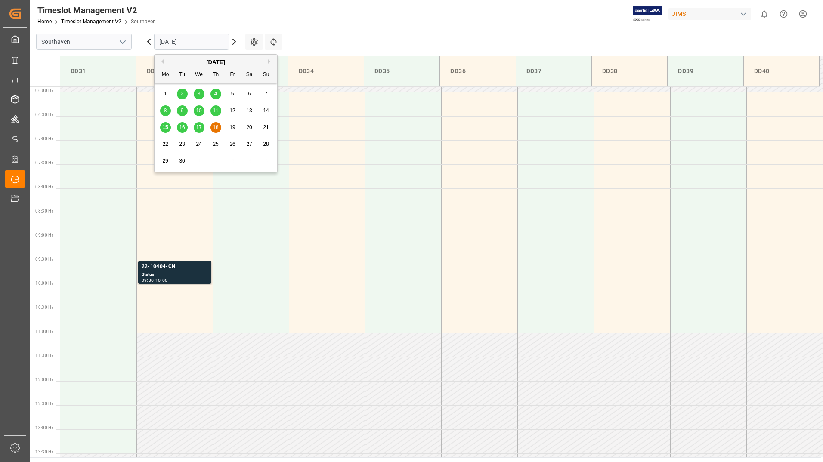
click at [200, 41] on input "[DATE]" at bounding box center [191, 42] width 75 height 16
click at [166, 128] on span "15" at bounding box center [165, 127] width 6 height 6
